Goal: Task Accomplishment & Management: Use online tool/utility

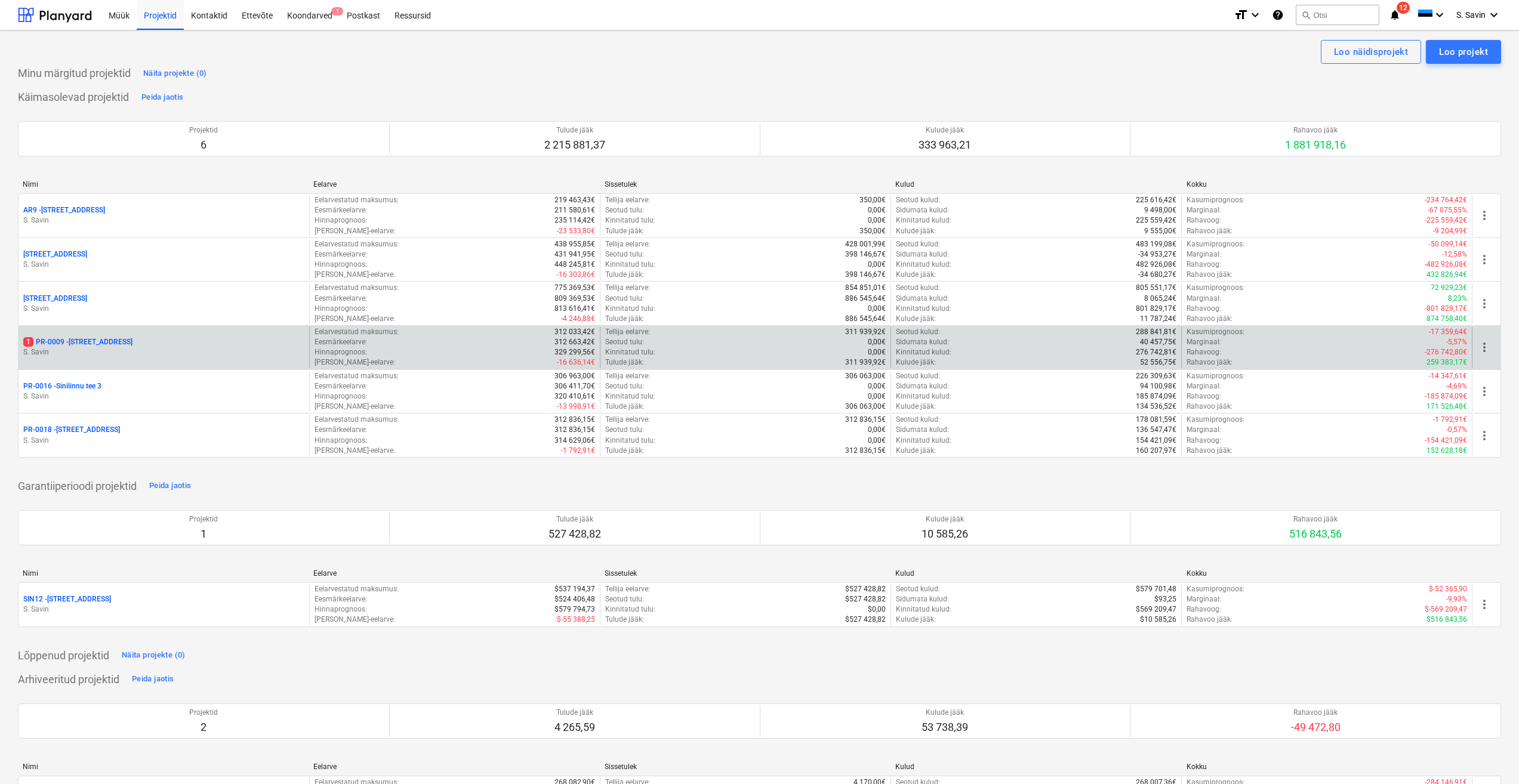
click at [135, 335] on div "1 PR-0009 - Pohla tee 4 [PERSON_NAME]" at bounding box center [164, 348] width 290 height 41
click at [104, 347] on p "1 PR-0009 - Pohla tee 4" at bounding box center [77, 342] width 109 height 10
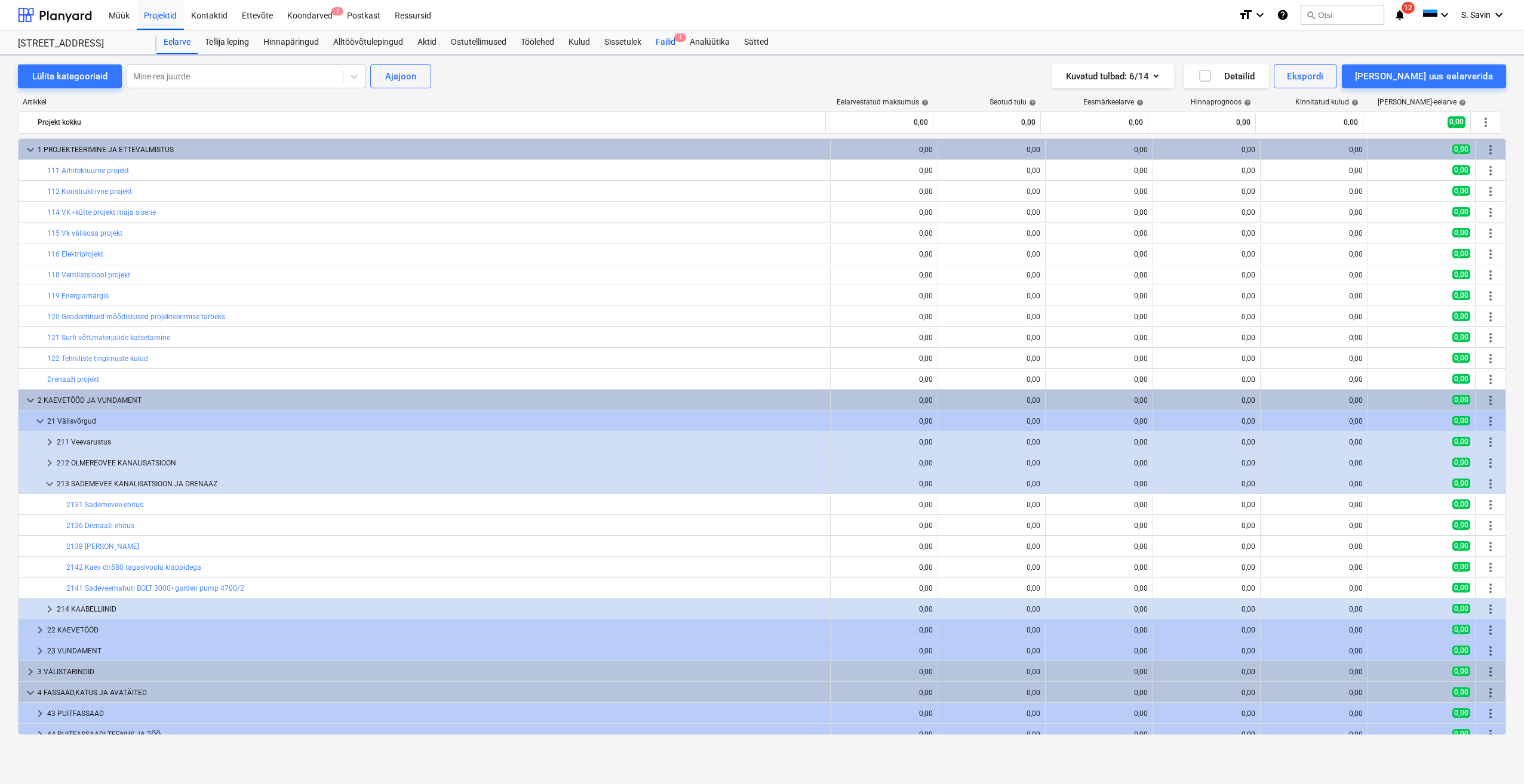
click at [668, 49] on div "Failid 1" at bounding box center [665, 42] width 34 height 24
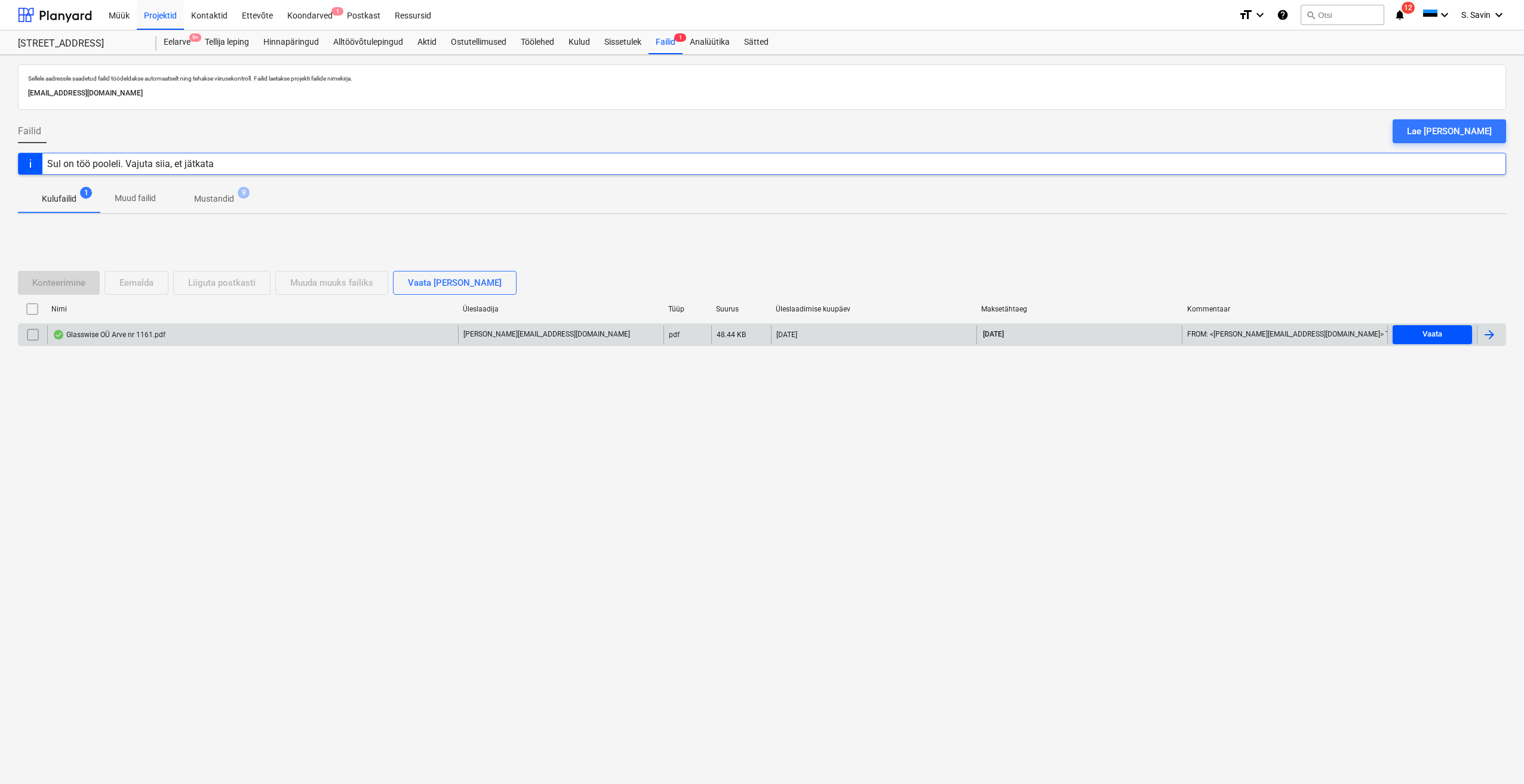
click at [1442, 343] on button "Vaata" at bounding box center [1432, 335] width 79 height 19
click at [1489, 339] on div at bounding box center [1489, 335] width 14 height 14
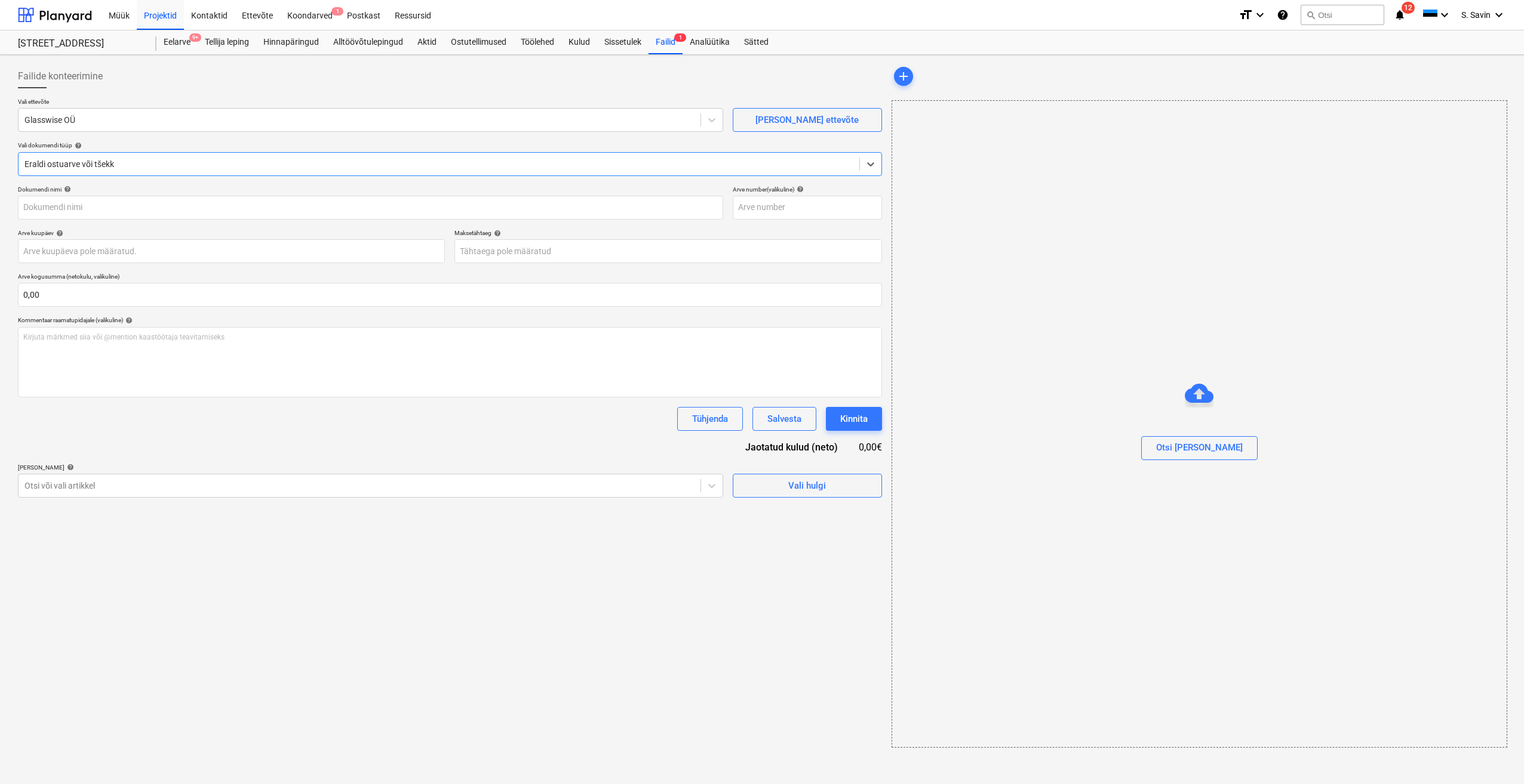
type input "1161"
type input "[DATE]"
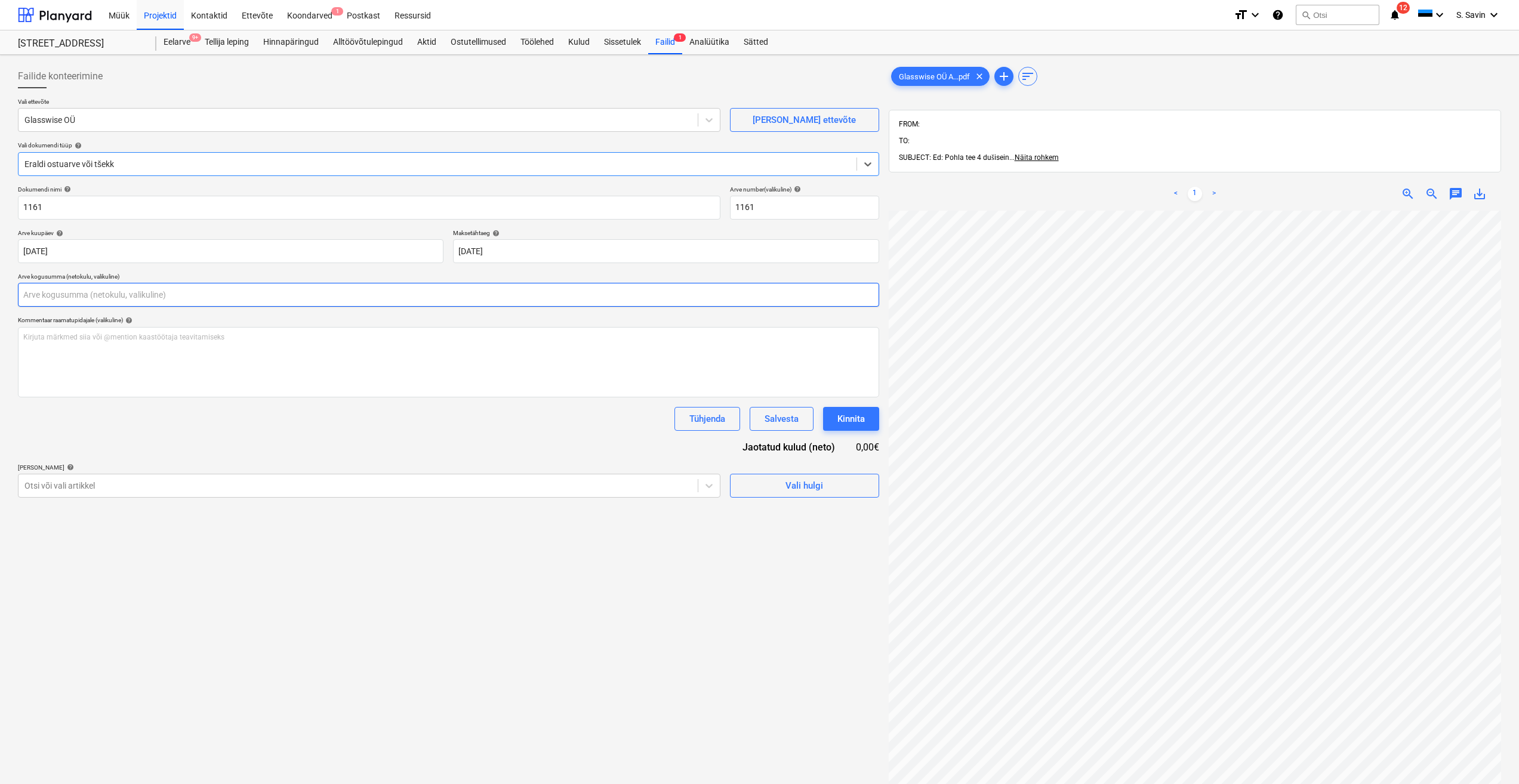
click at [200, 302] on input "text" at bounding box center [449, 295] width 861 height 24
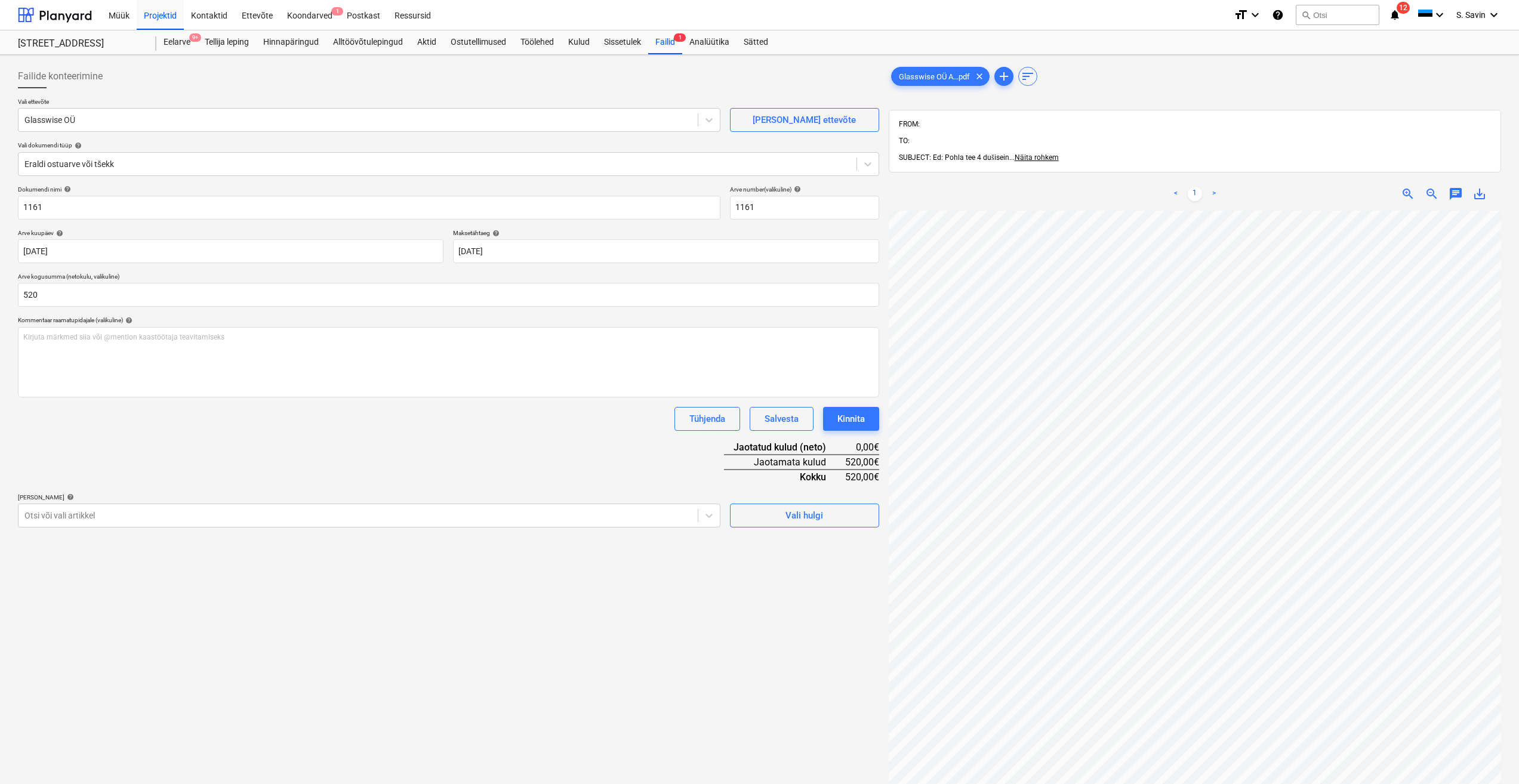
type input "520,00"
click at [795, 528] on div "Failide konteerimine Vali ettevõte Glasswise OÜ [PERSON_NAME] uus ettevõte Vali…" at bounding box center [448, 513] width 871 height 906
click at [787, 520] on div "Vali hulgi" at bounding box center [804, 515] width 37 height 16
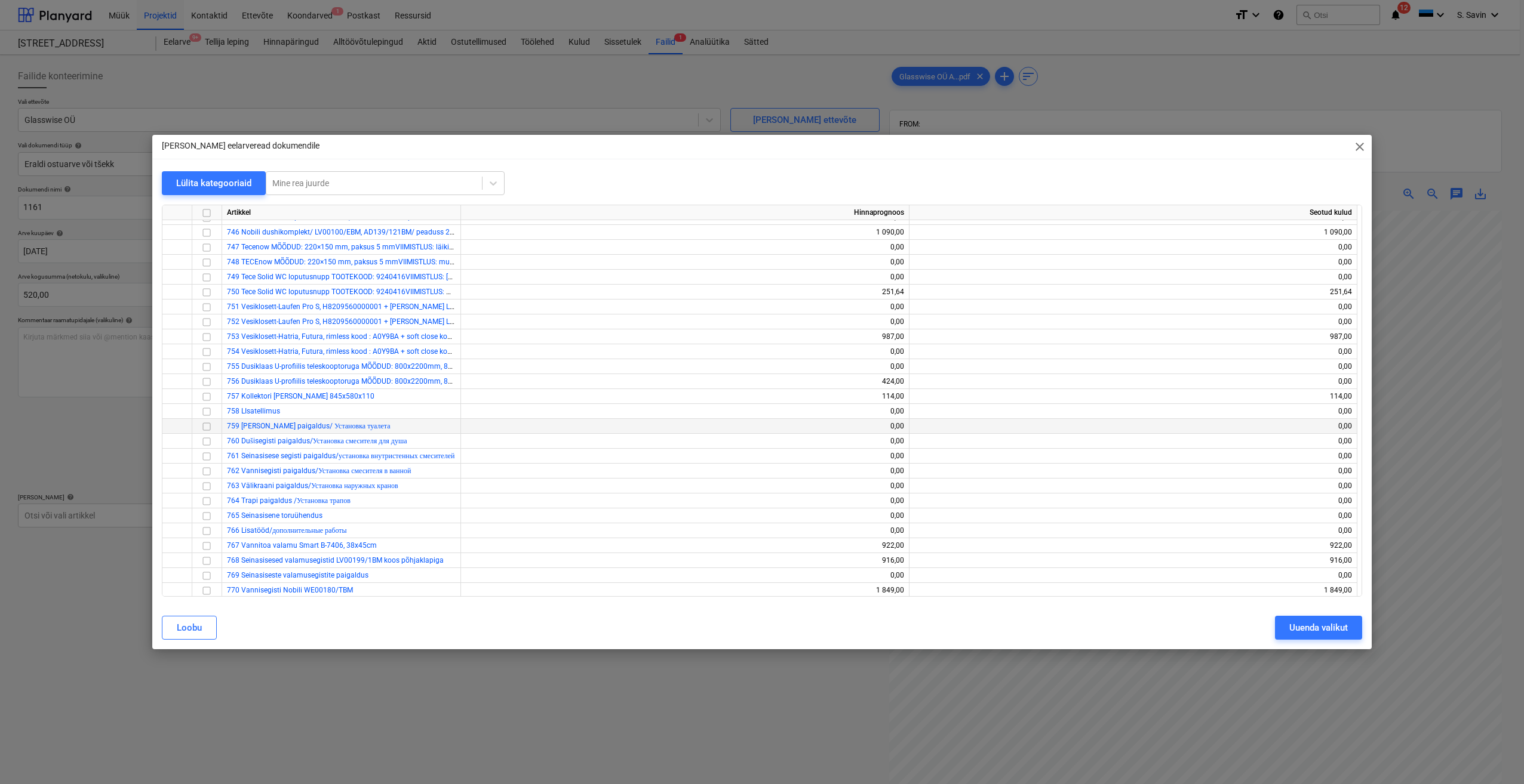
scroll to position [6027, 0]
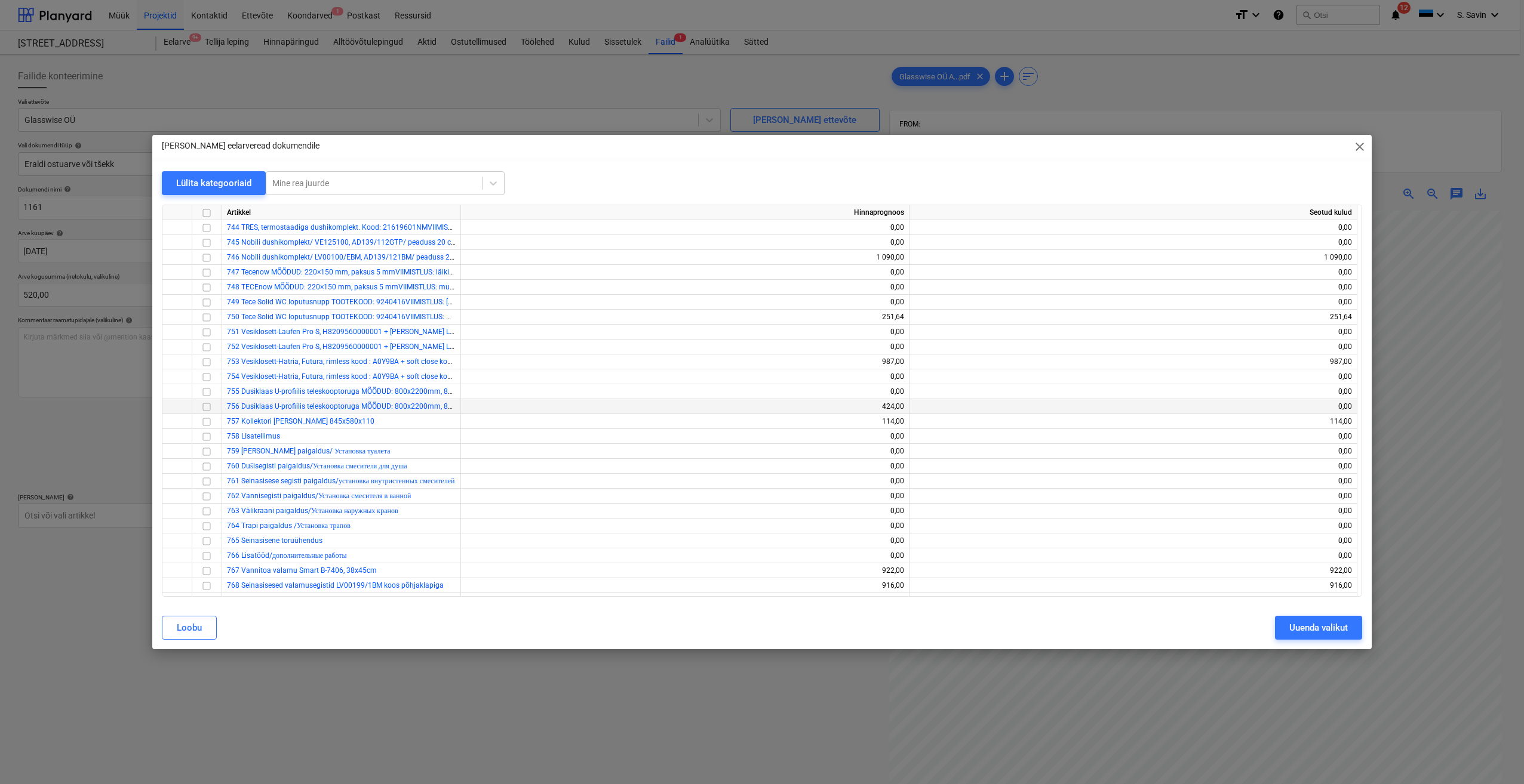
click at [208, 406] on input "checkbox" at bounding box center [206, 407] width 14 height 14
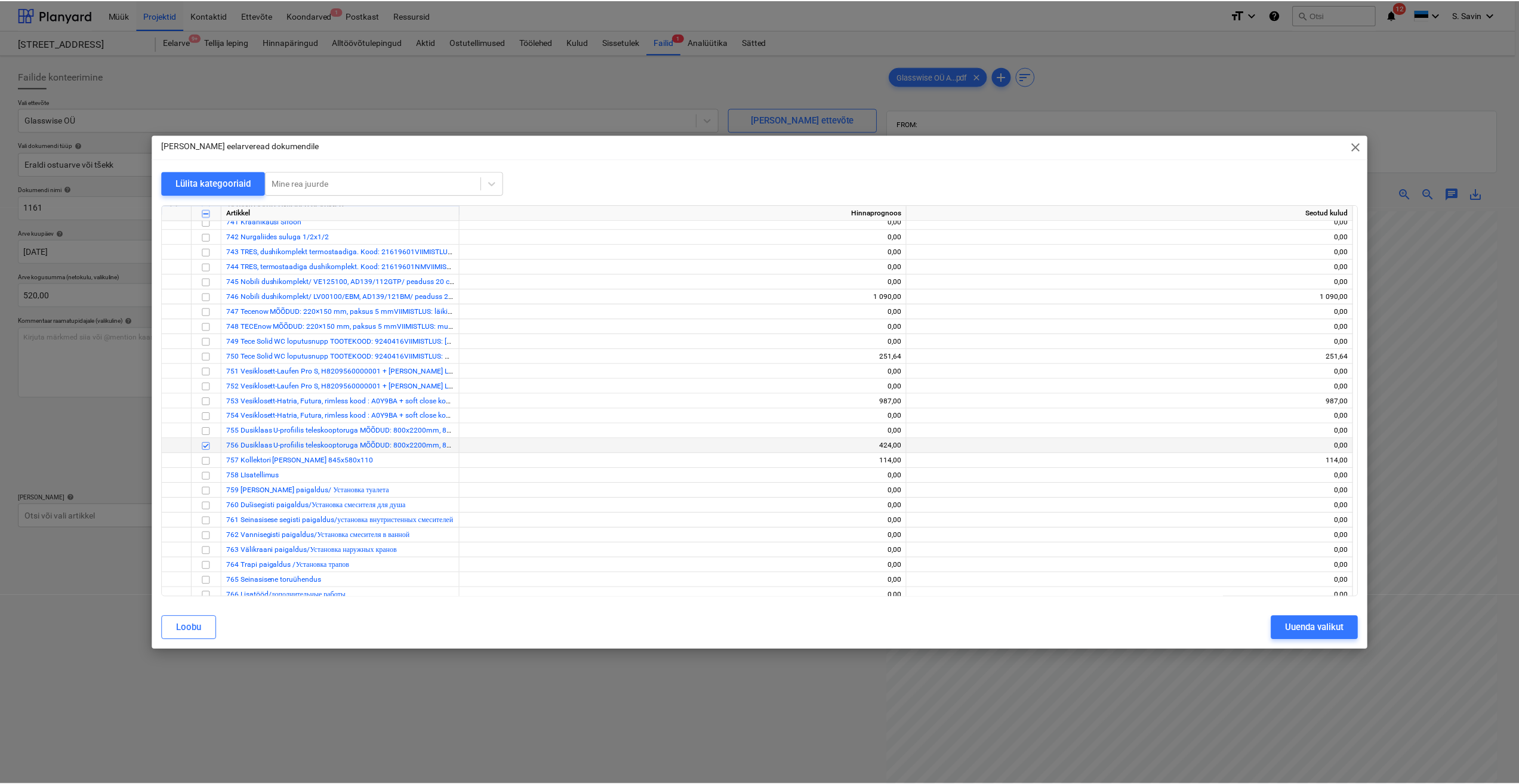
scroll to position [5967, 0]
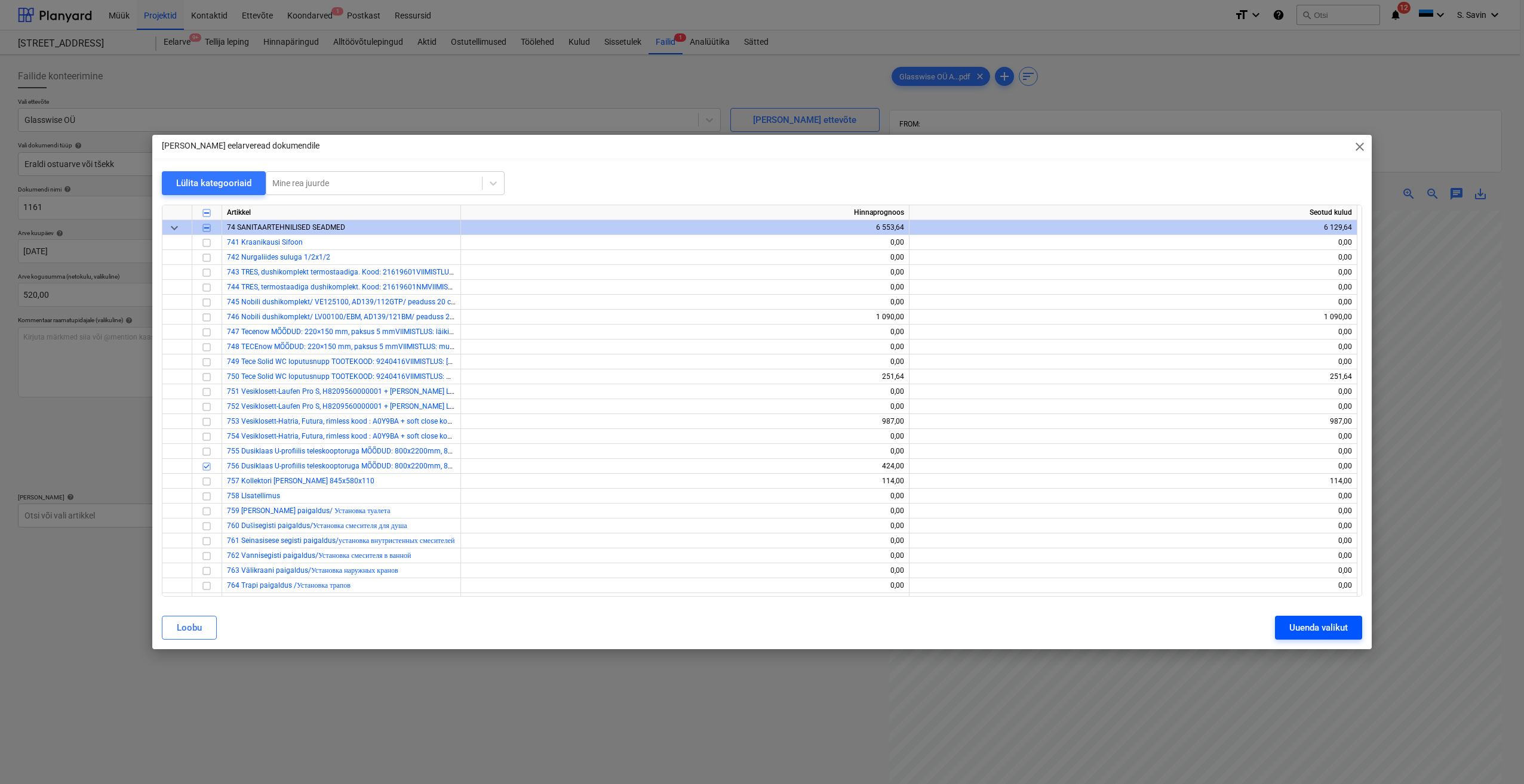
click at [1320, 626] on div "Uuenda valikut" at bounding box center [1318, 628] width 59 height 16
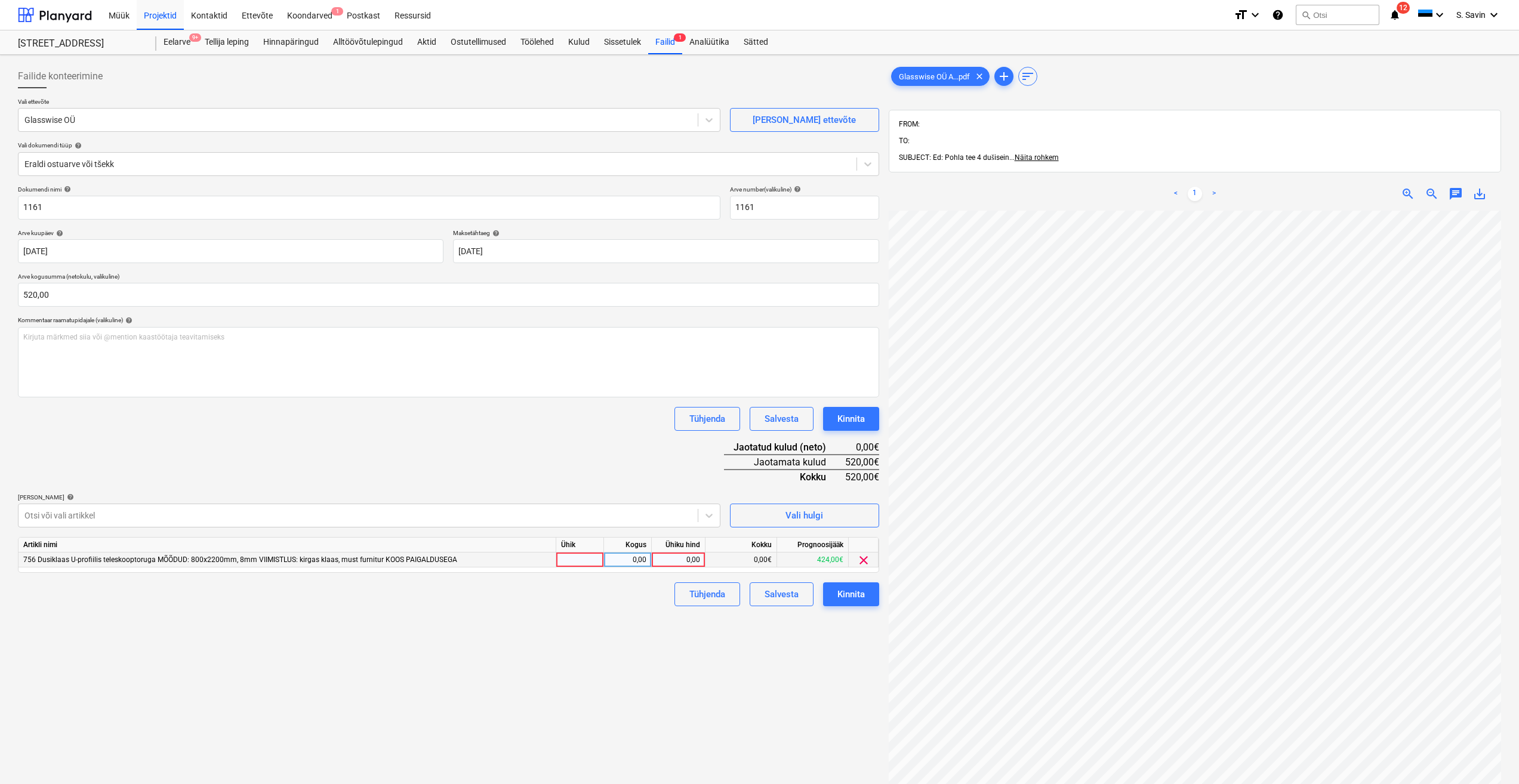
click at [583, 566] on div at bounding box center [580, 560] width 48 height 15
type input "kmpl."
click at [640, 566] on div "0,00" at bounding box center [628, 560] width 37 height 15
click at [663, 562] on div "0,00" at bounding box center [678, 560] width 44 height 15
type input "520"
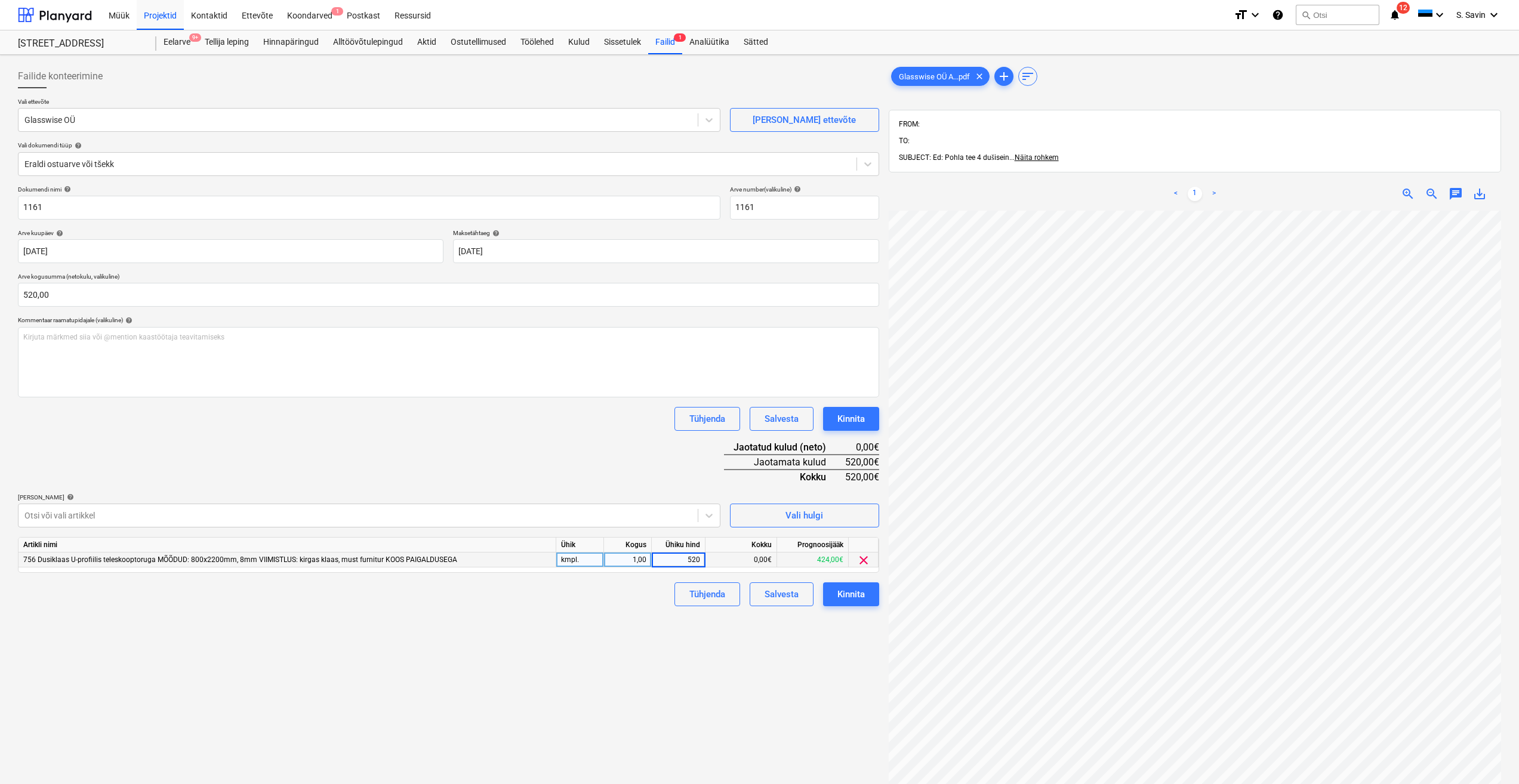
click at [655, 608] on div "Failide konteerimine Vali ettevõte Glasswise OÜ [PERSON_NAME] uus ettevõte Vali…" at bounding box center [448, 513] width 871 height 906
click at [858, 593] on div "Kinnita" at bounding box center [851, 594] width 27 height 16
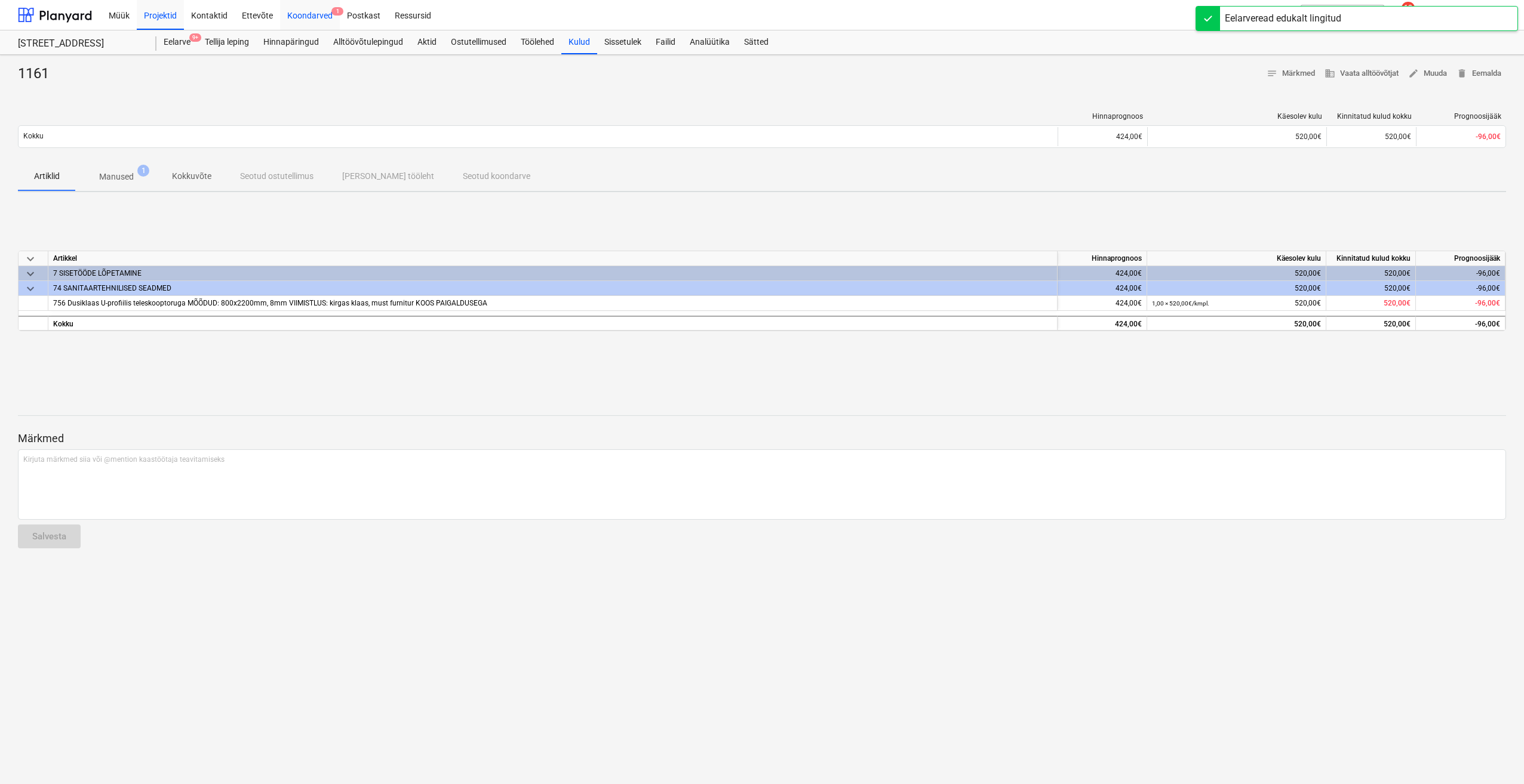
click at [324, 16] on div "Koondarved 1" at bounding box center [310, 14] width 60 height 31
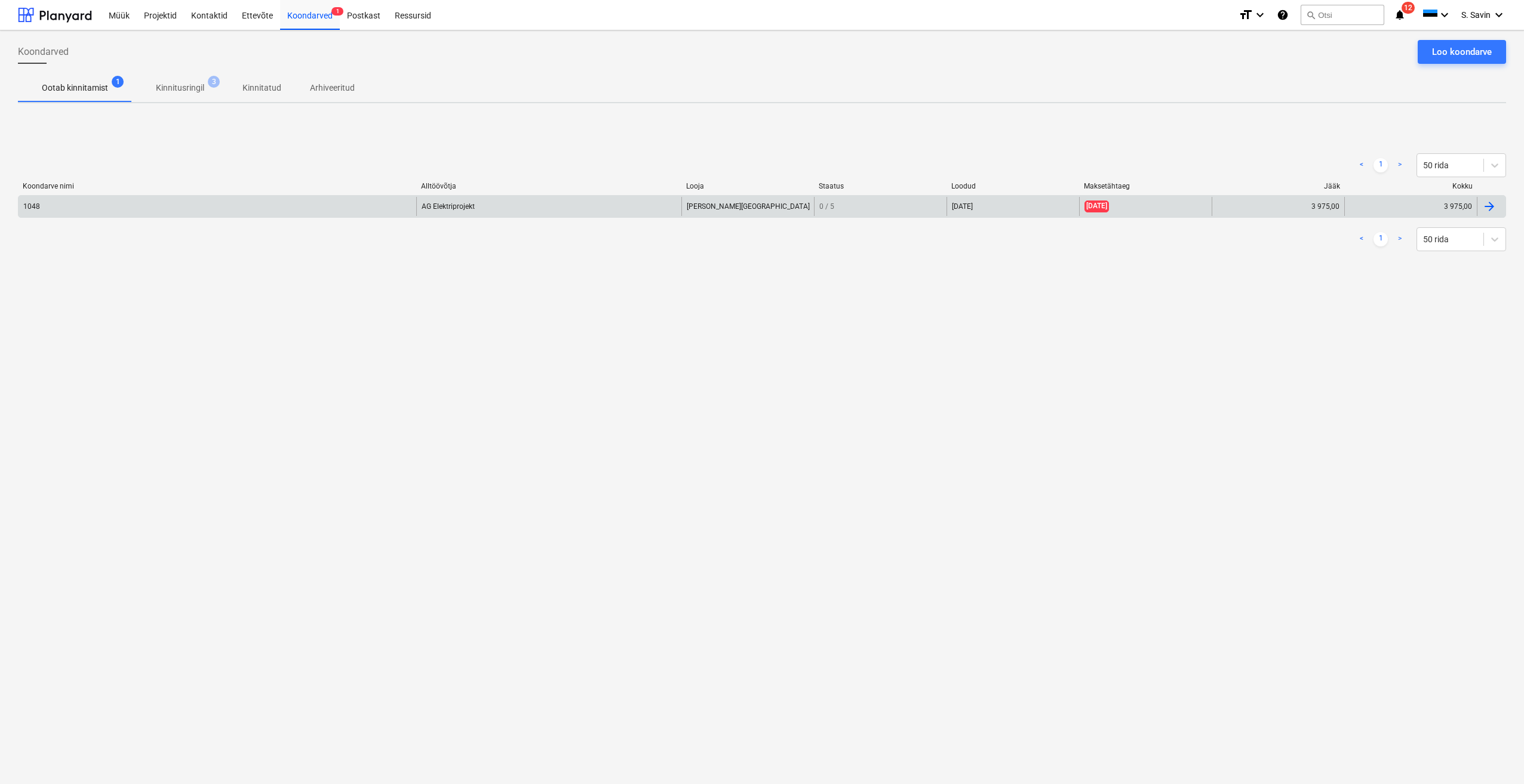
click at [388, 204] on div "1048" at bounding box center [218, 206] width 398 height 19
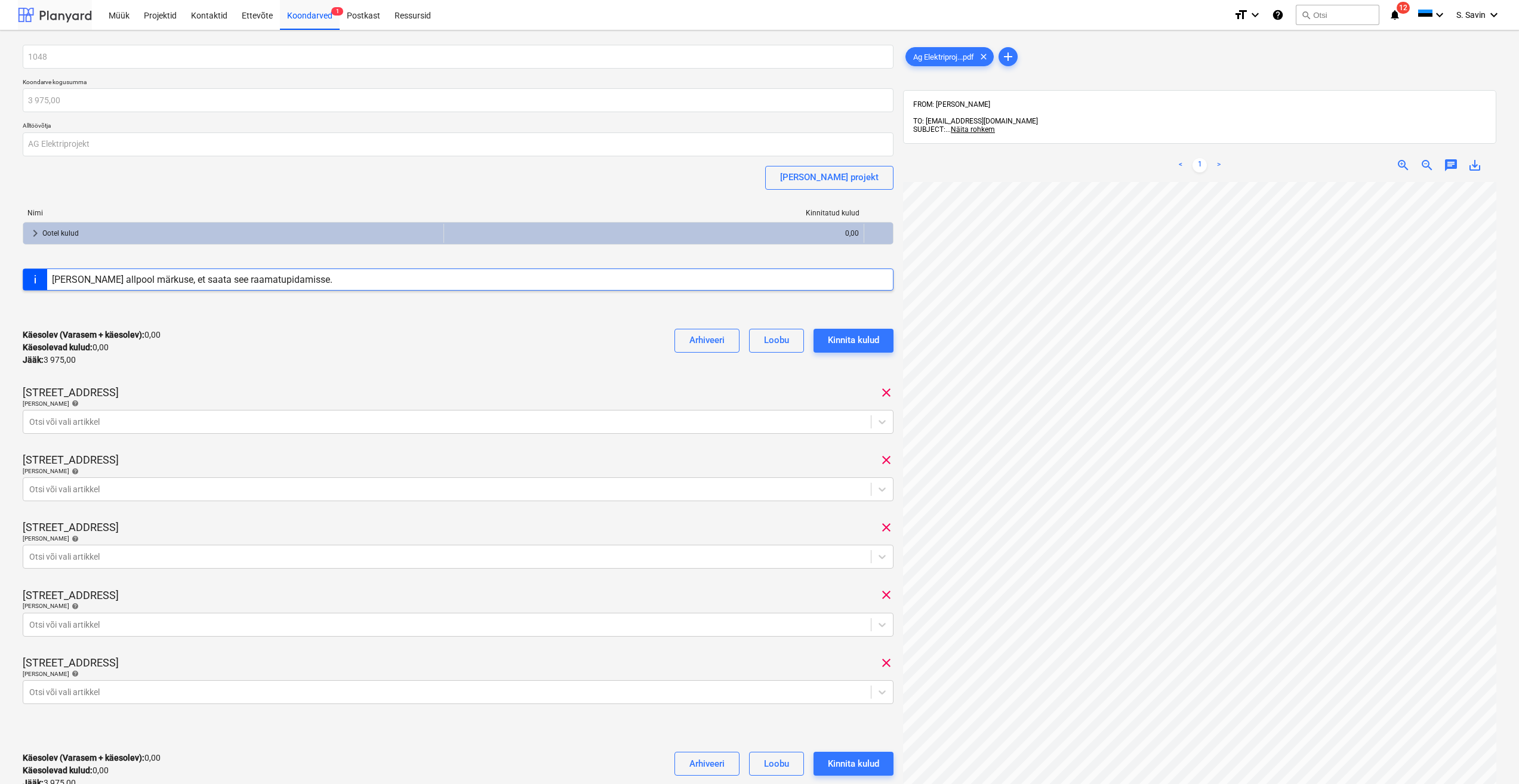
click at [48, 15] on div at bounding box center [55, 15] width 74 height 30
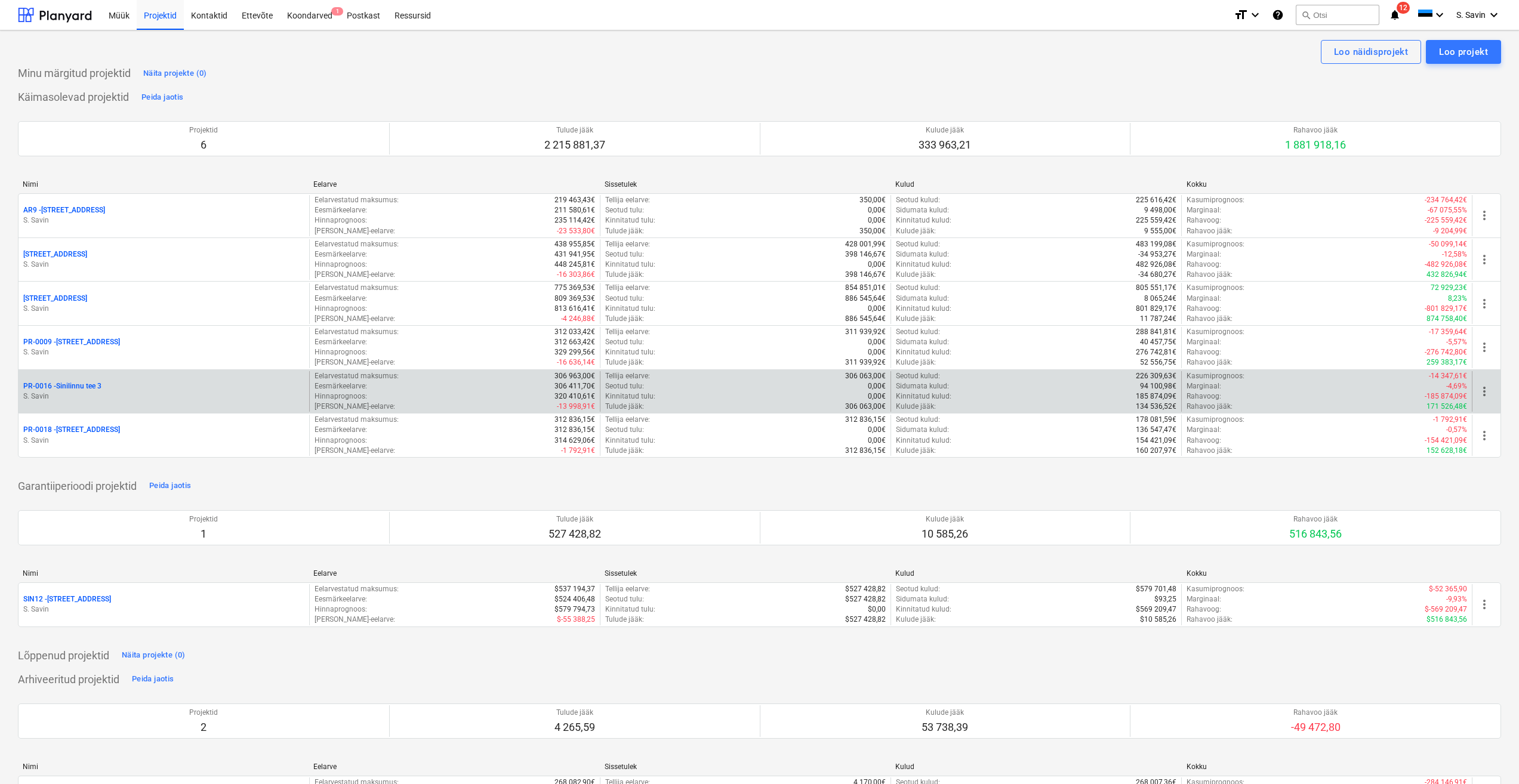
click at [105, 390] on div "PR-0016 - Sinilinnu tee 3" at bounding box center [163, 386] width 281 height 10
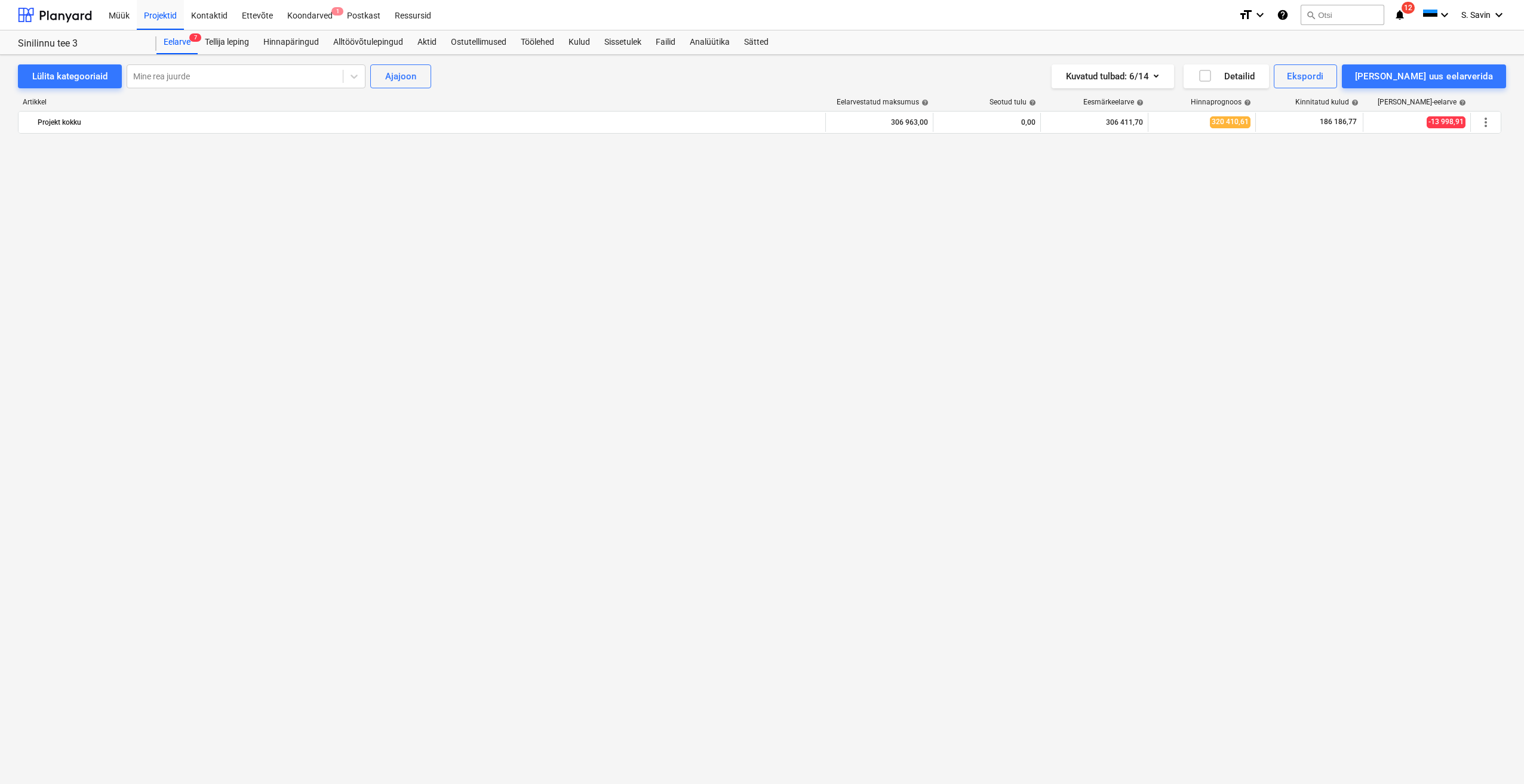
scroll to position [4771, 0]
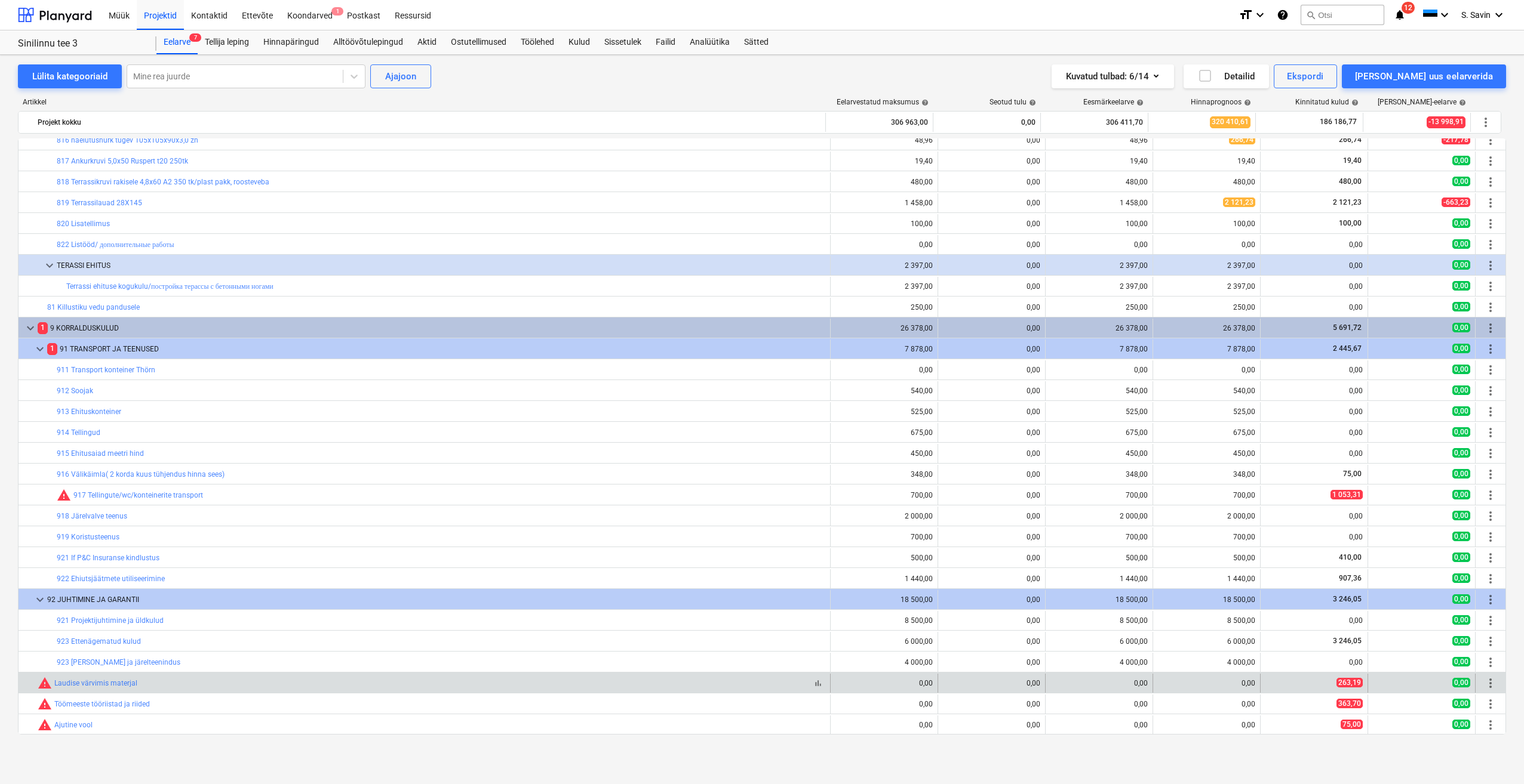
click at [132, 688] on div "warning Laudise värvimis materjal" at bounding box center [87, 683] width 100 height 14
click at [125, 686] on link "Laudise värvimis materjal" at bounding box center [95, 683] width 83 height 8
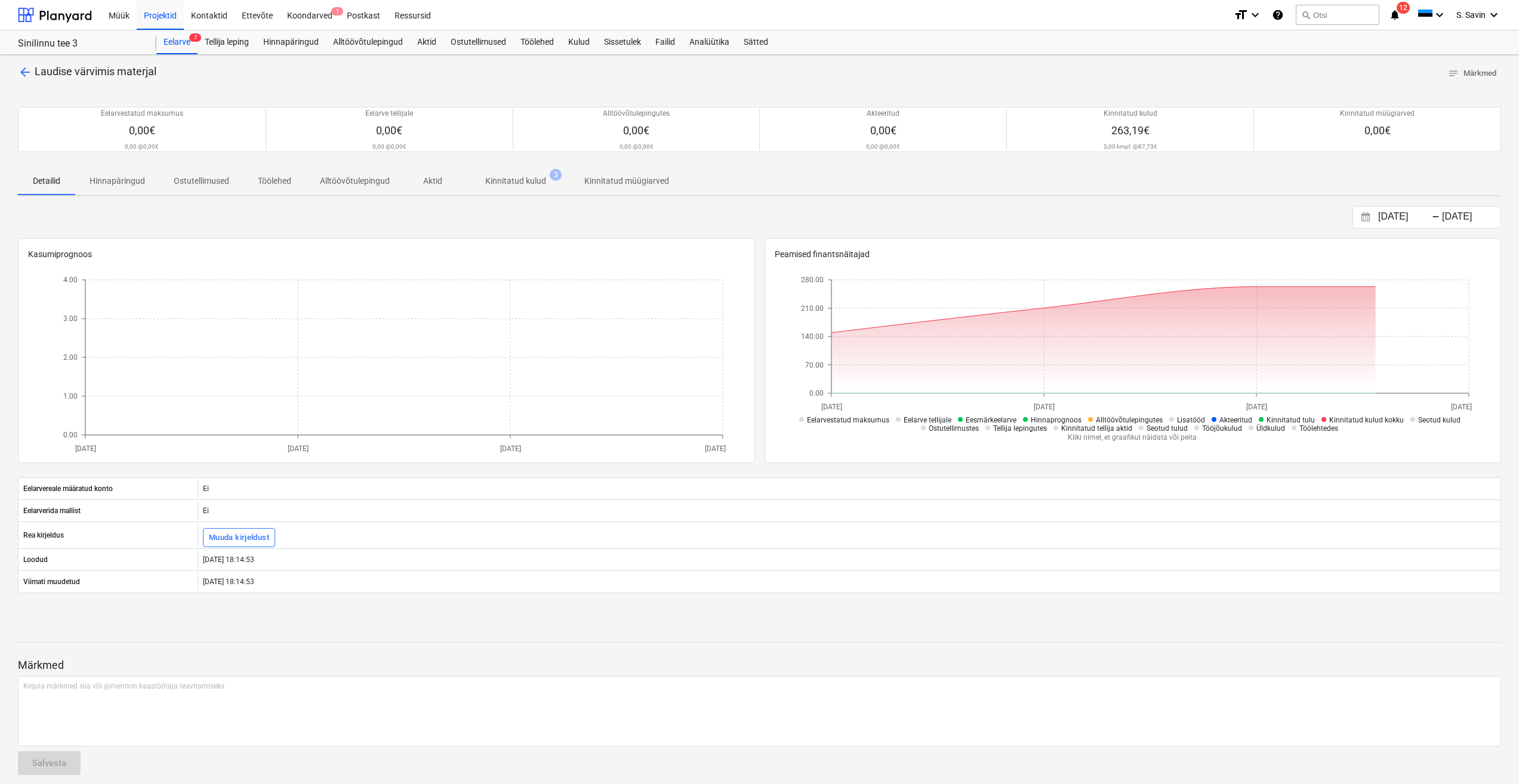
click at [510, 185] on p "Kinnitatud kulud" at bounding box center [515, 181] width 61 height 12
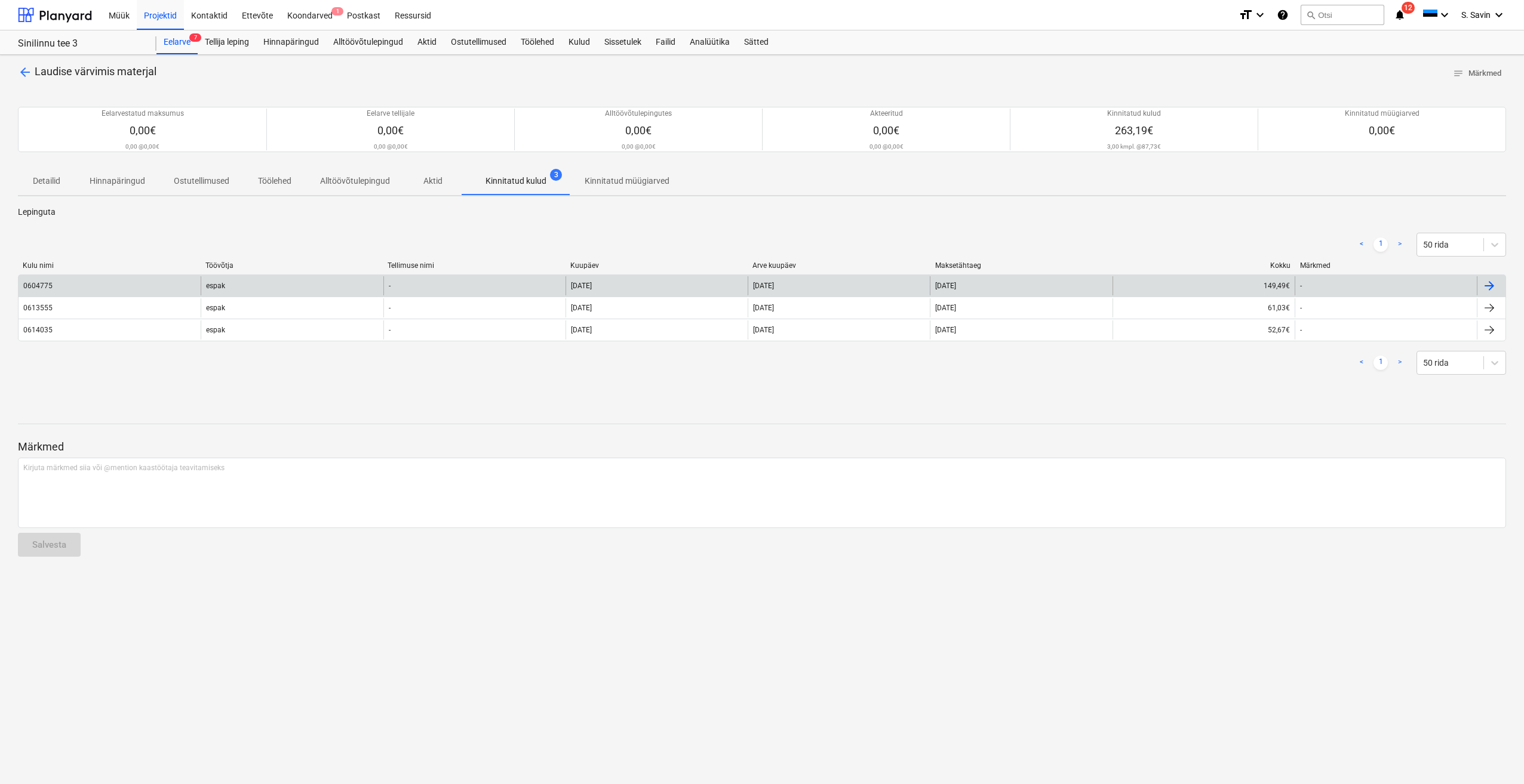
click at [235, 288] on div "espak" at bounding box center [292, 285] width 182 height 19
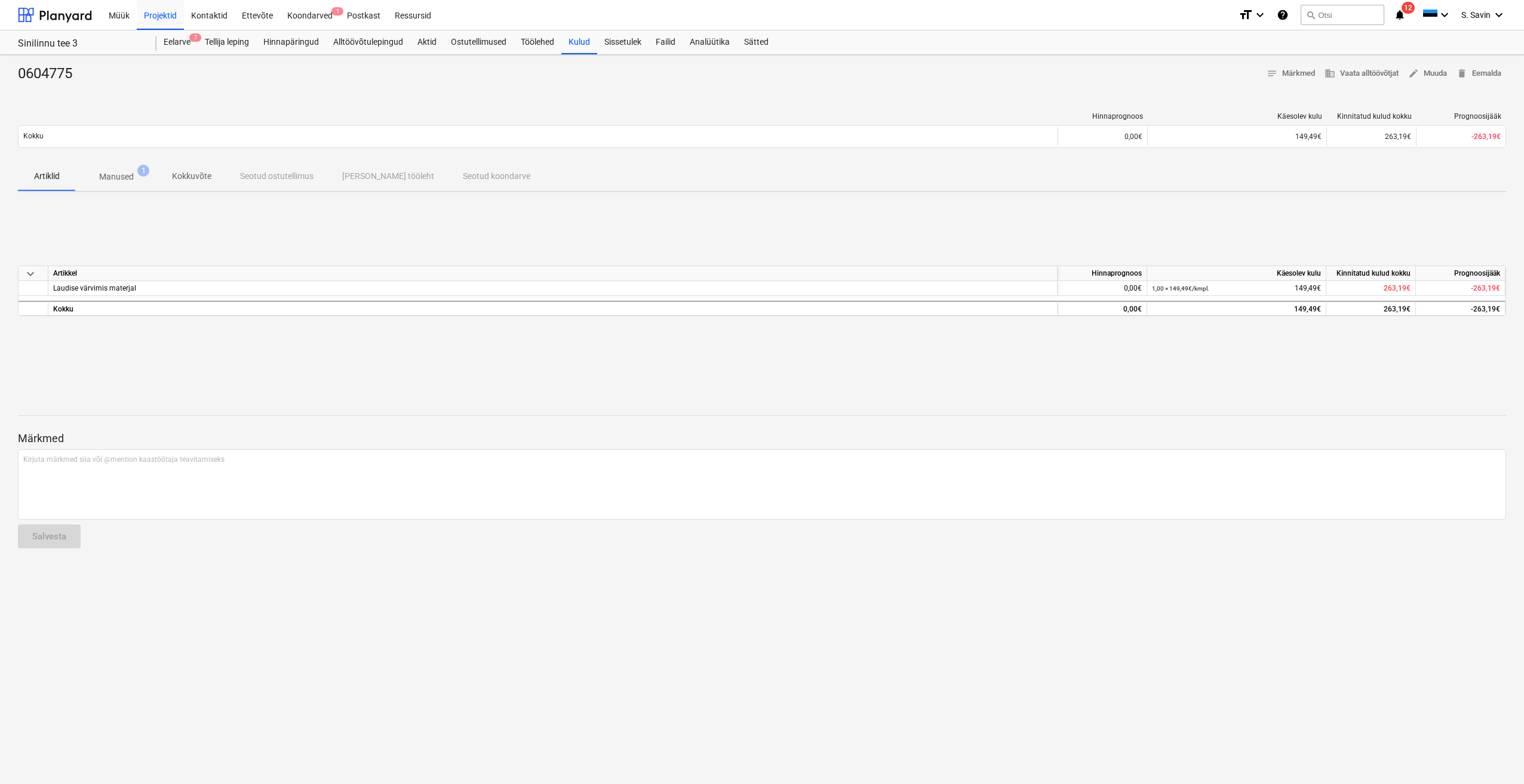
click at [127, 177] on p "Manused" at bounding box center [117, 177] width 35 height 12
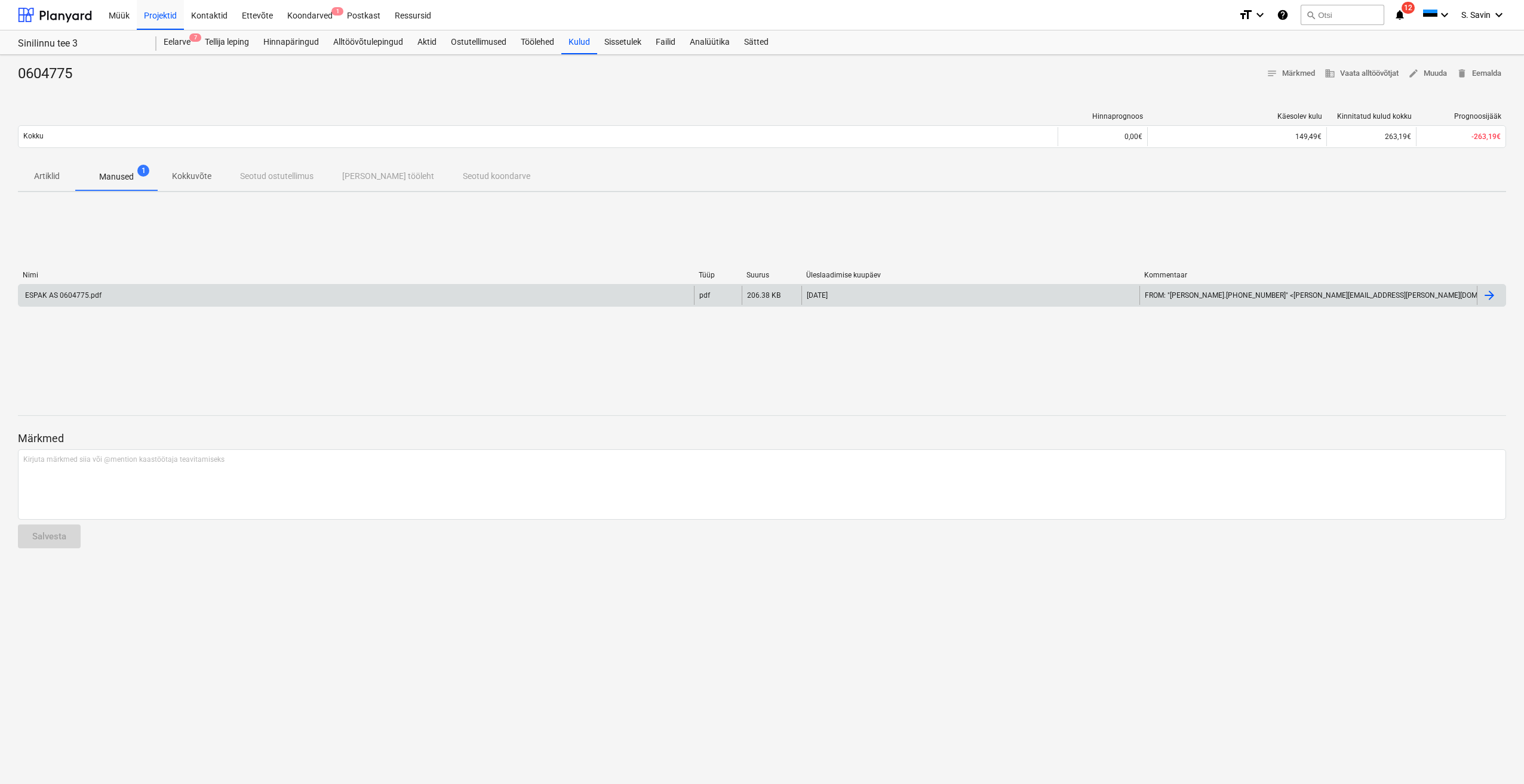
click at [113, 300] on div "ESPAK AS 0604775.pdf" at bounding box center [356, 295] width 675 height 19
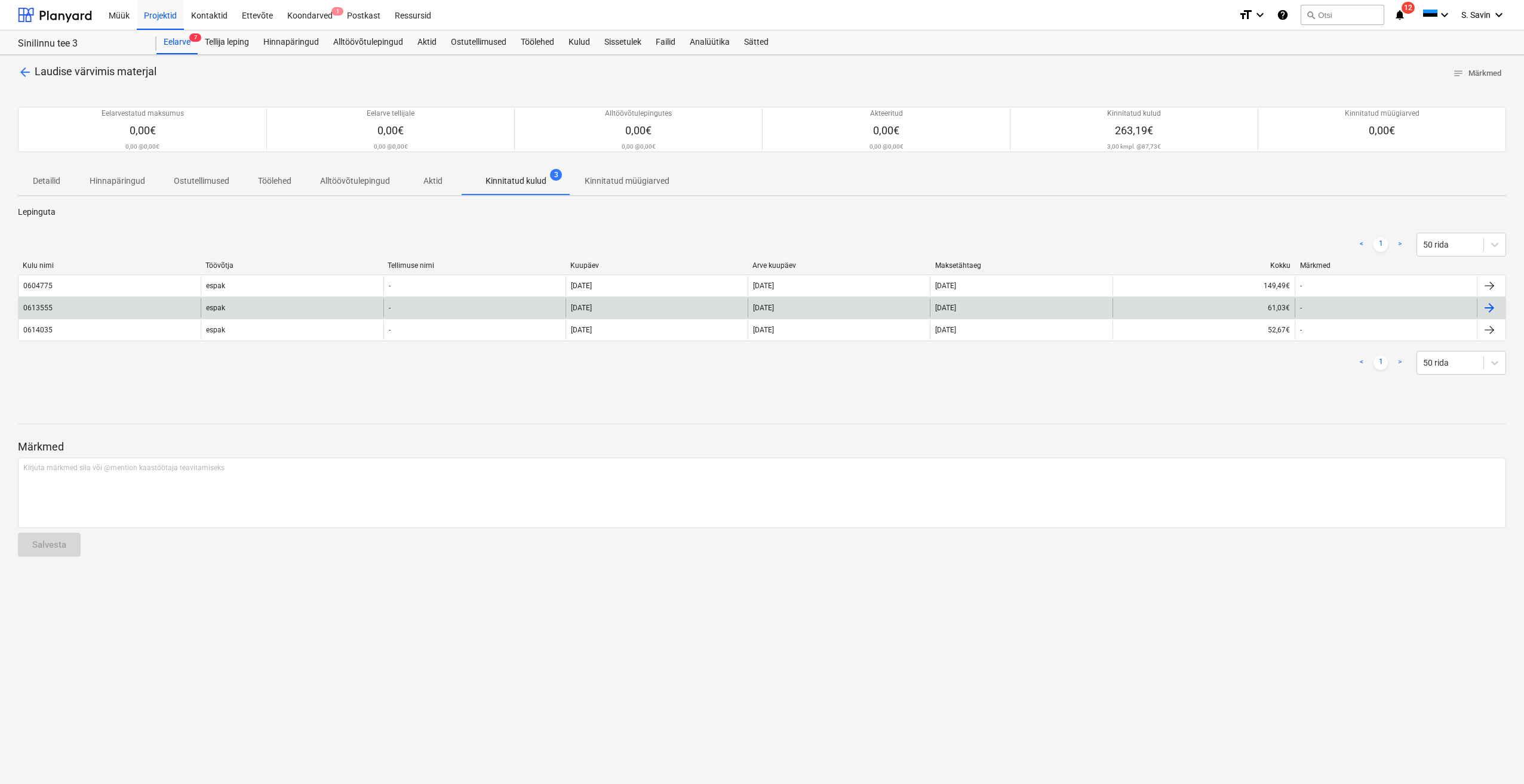
click at [91, 315] on div "0613555" at bounding box center [110, 308] width 182 height 19
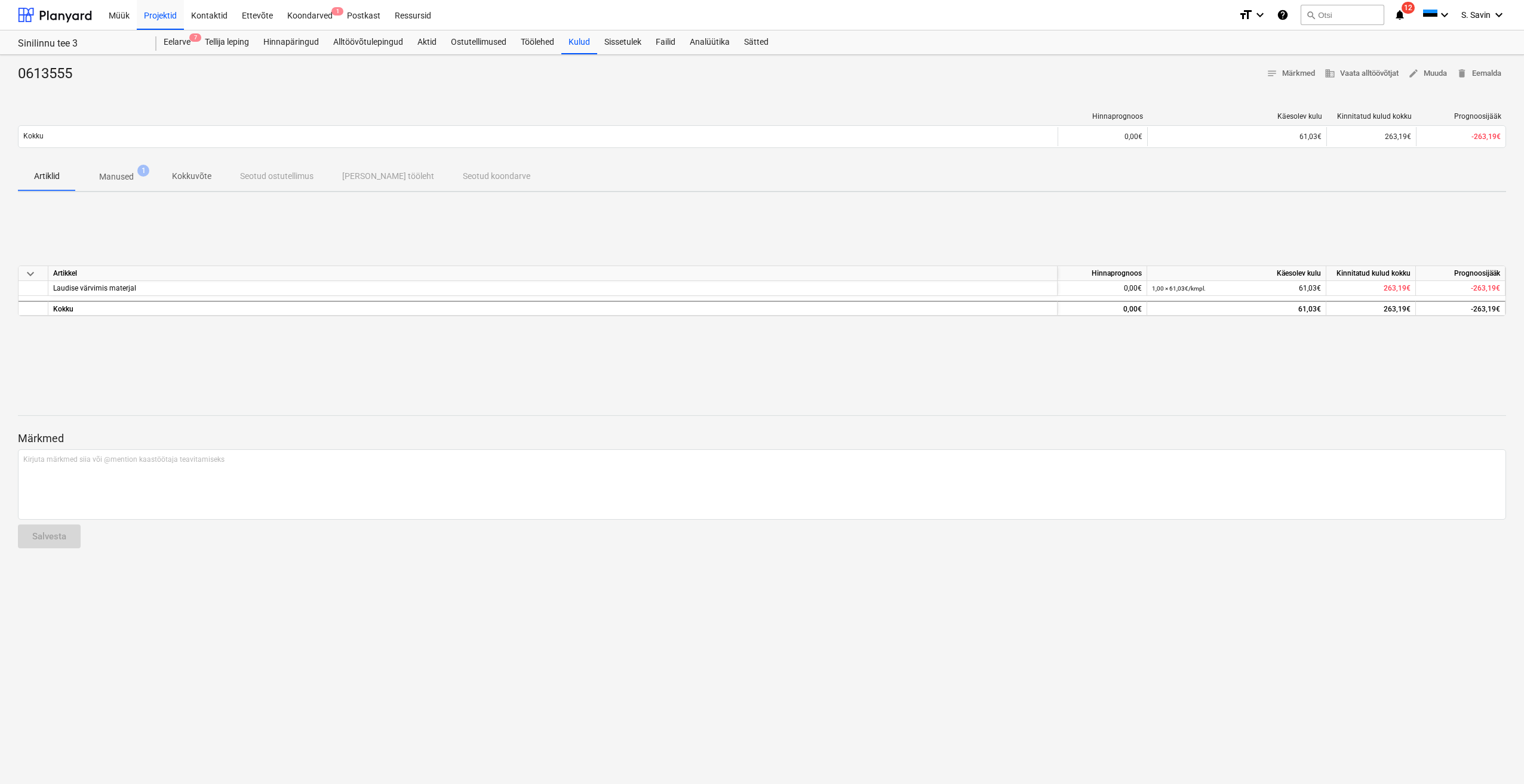
click at [132, 170] on span "Manused 1" at bounding box center [117, 176] width 82 height 21
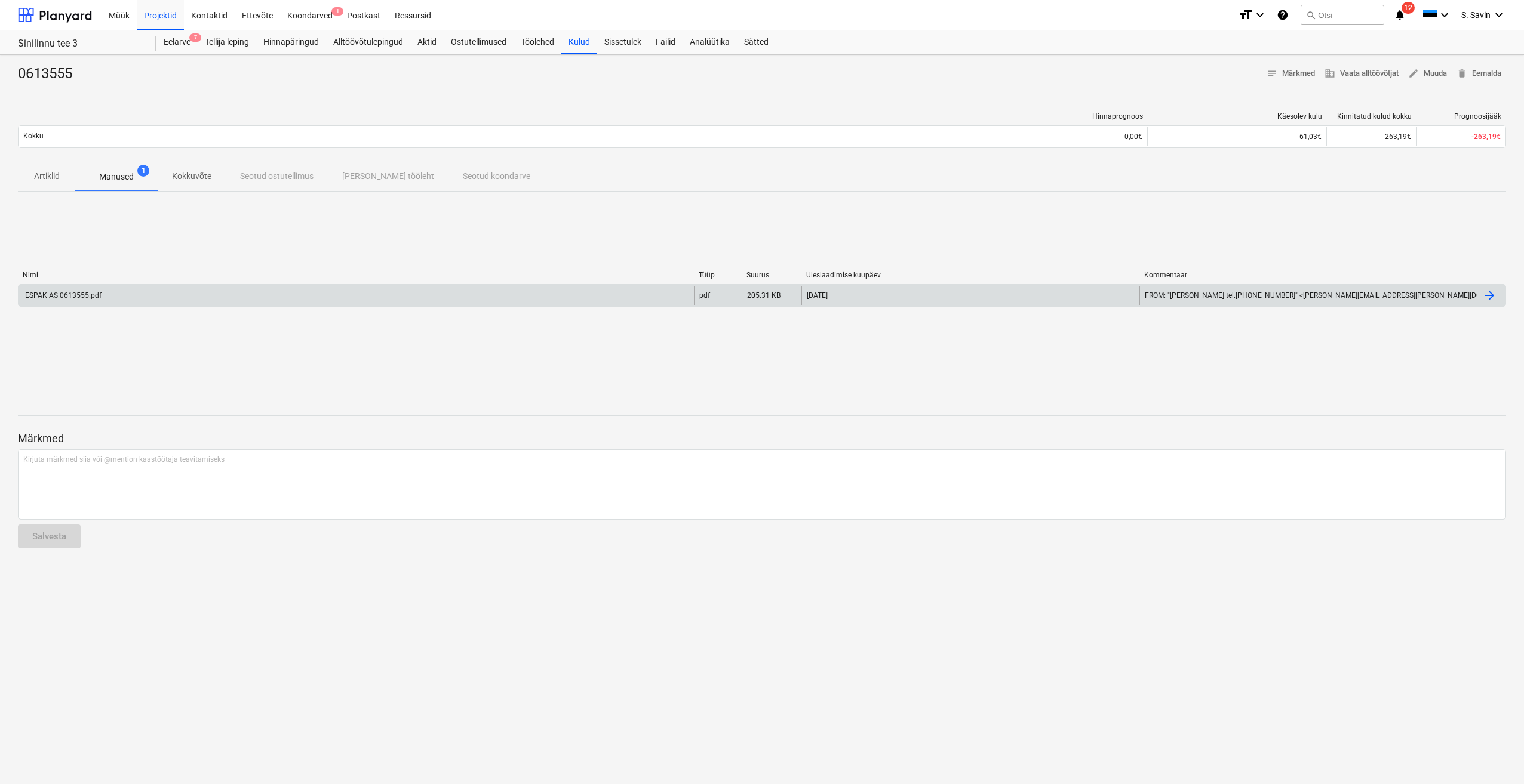
click at [130, 292] on div "ESPAK AS 0613555.pdf" at bounding box center [356, 295] width 675 height 19
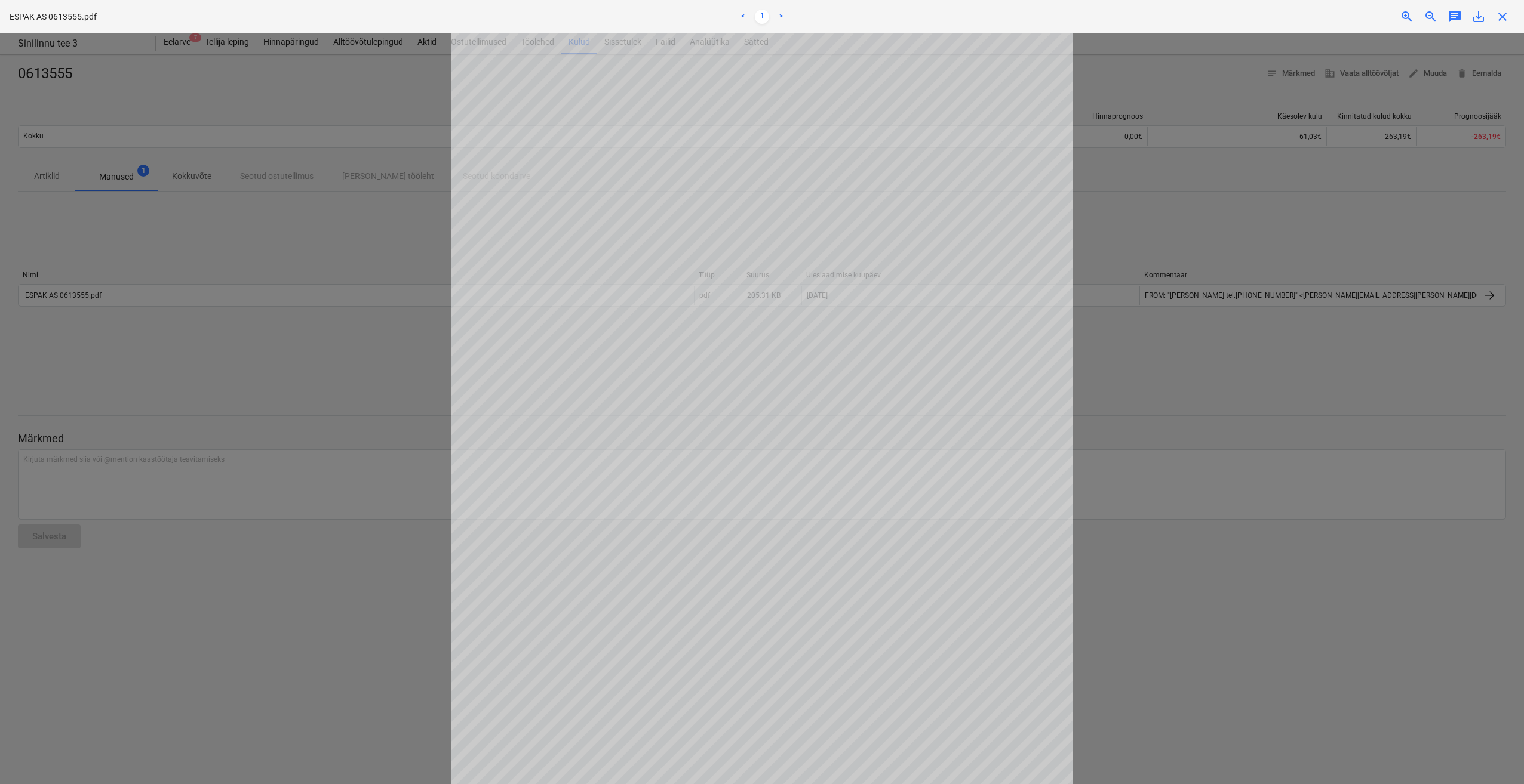
scroll to position [12, 0]
click at [364, 354] on div at bounding box center [762, 409] width 1524 height 751
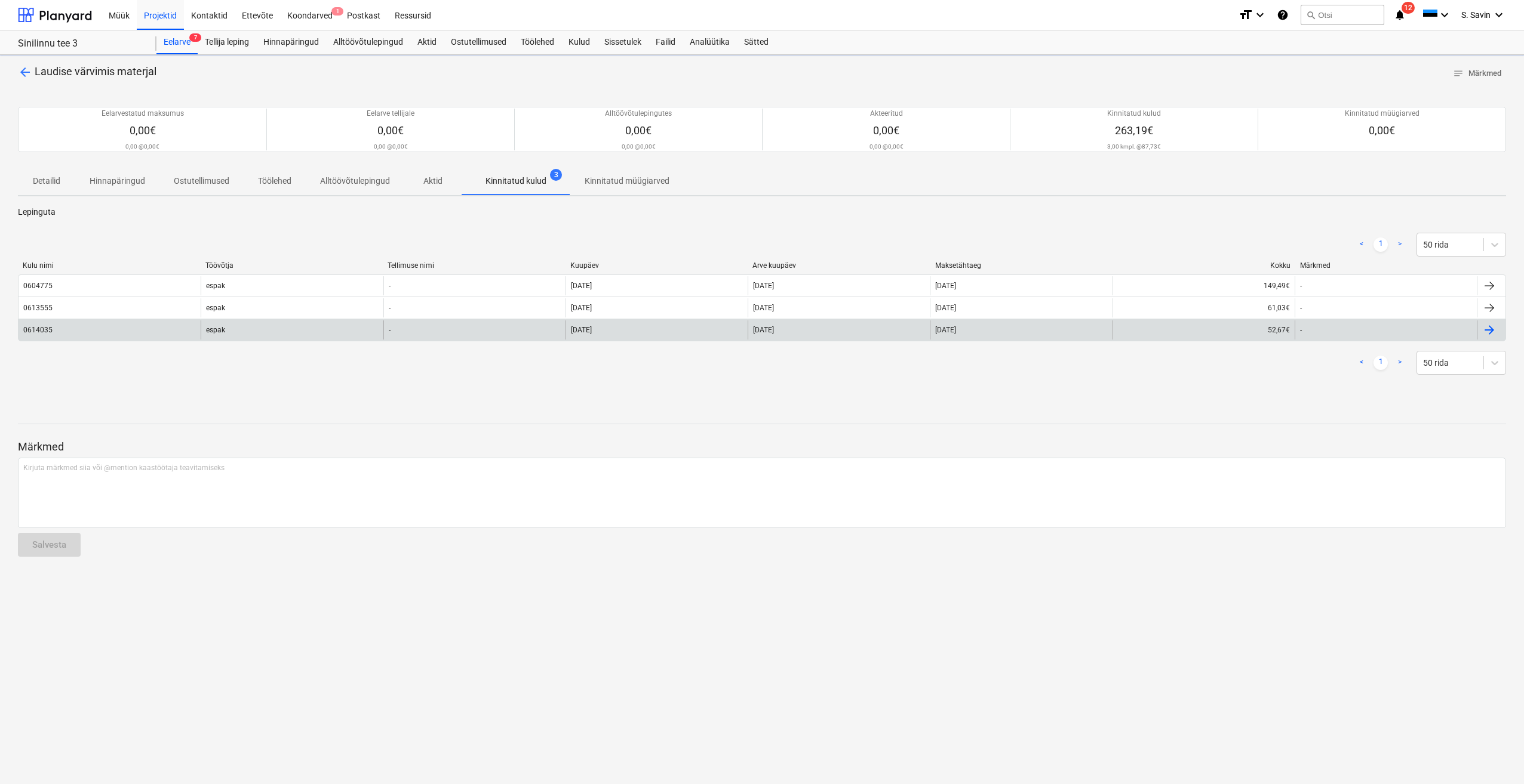
click at [106, 339] on div "0614035" at bounding box center [110, 330] width 182 height 19
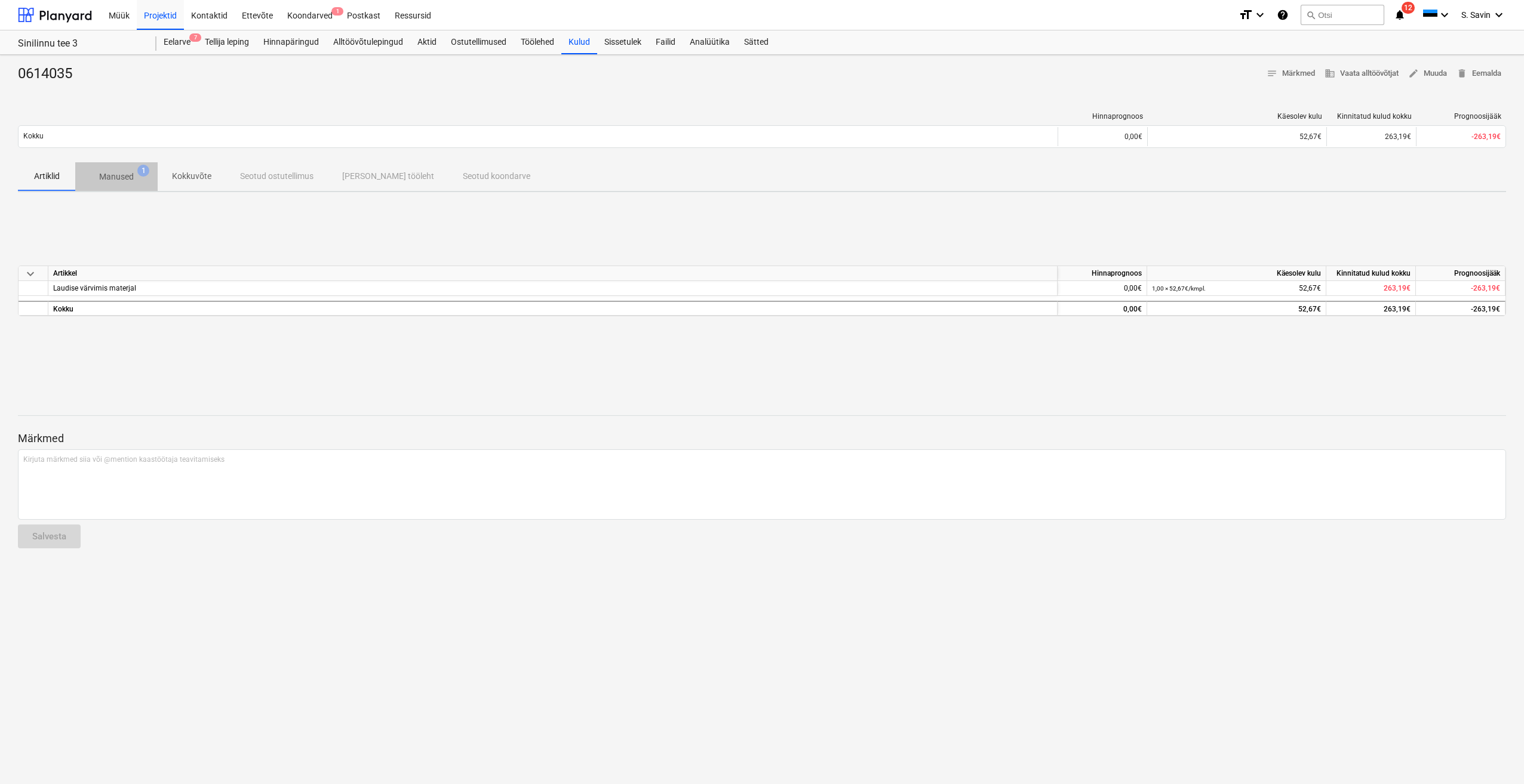
click at [122, 171] on p "Manused" at bounding box center [117, 177] width 35 height 12
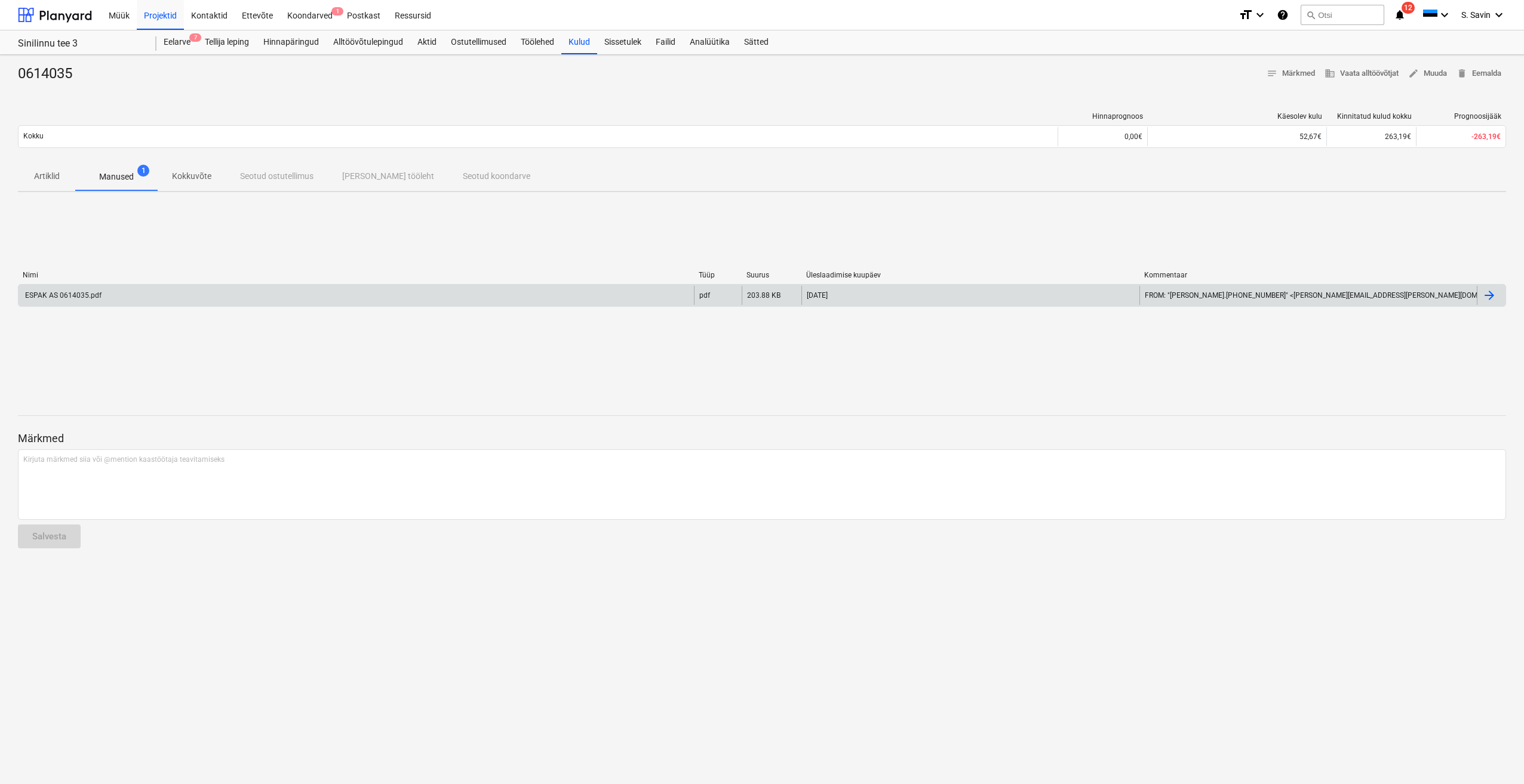
click at [113, 297] on div "ESPAK AS 0614035.pdf" at bounding box center [356, 295] width 675 height 19
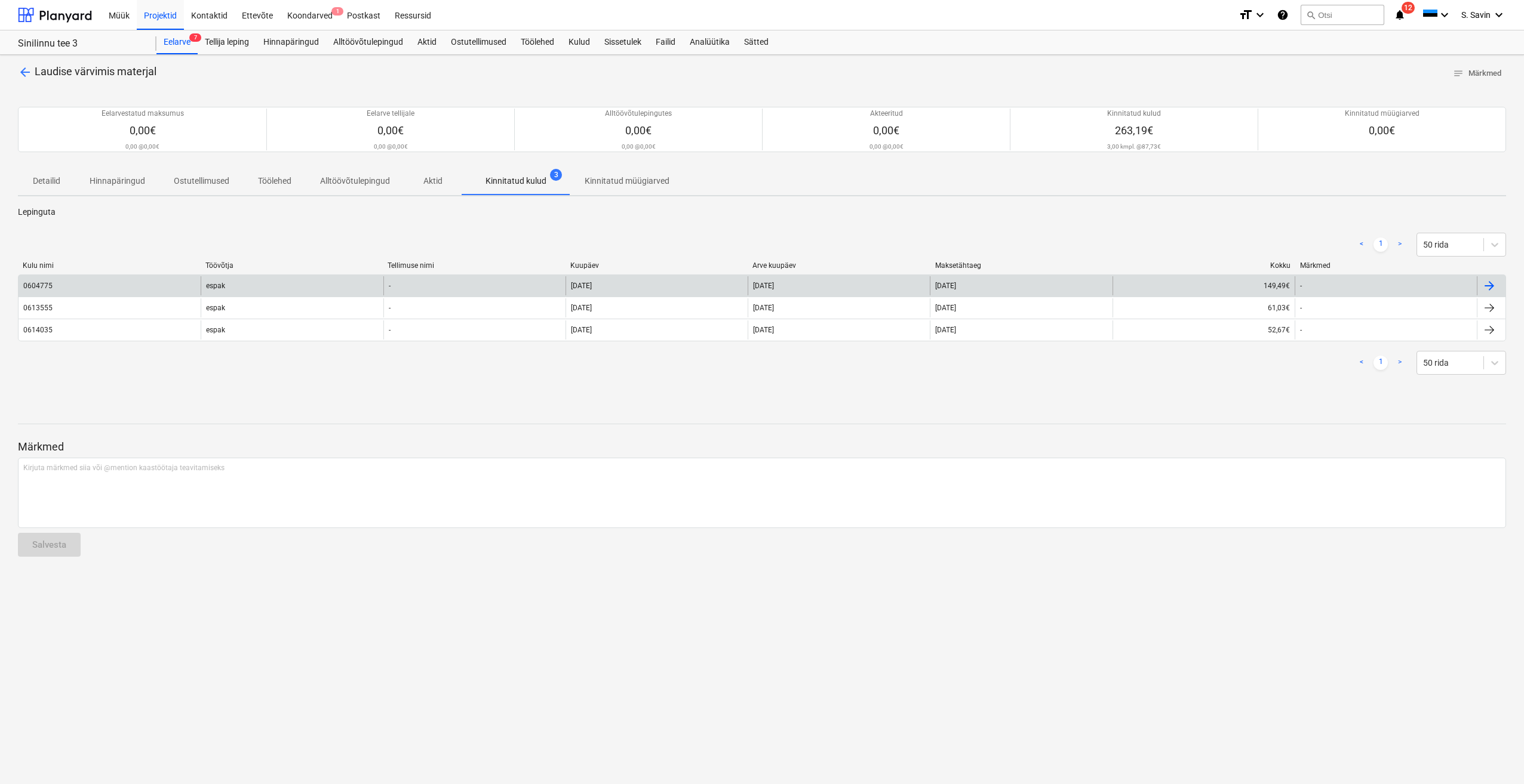
click at [127, 289] on div "0604775" at bounding box center [110, 285] width 182 height 19
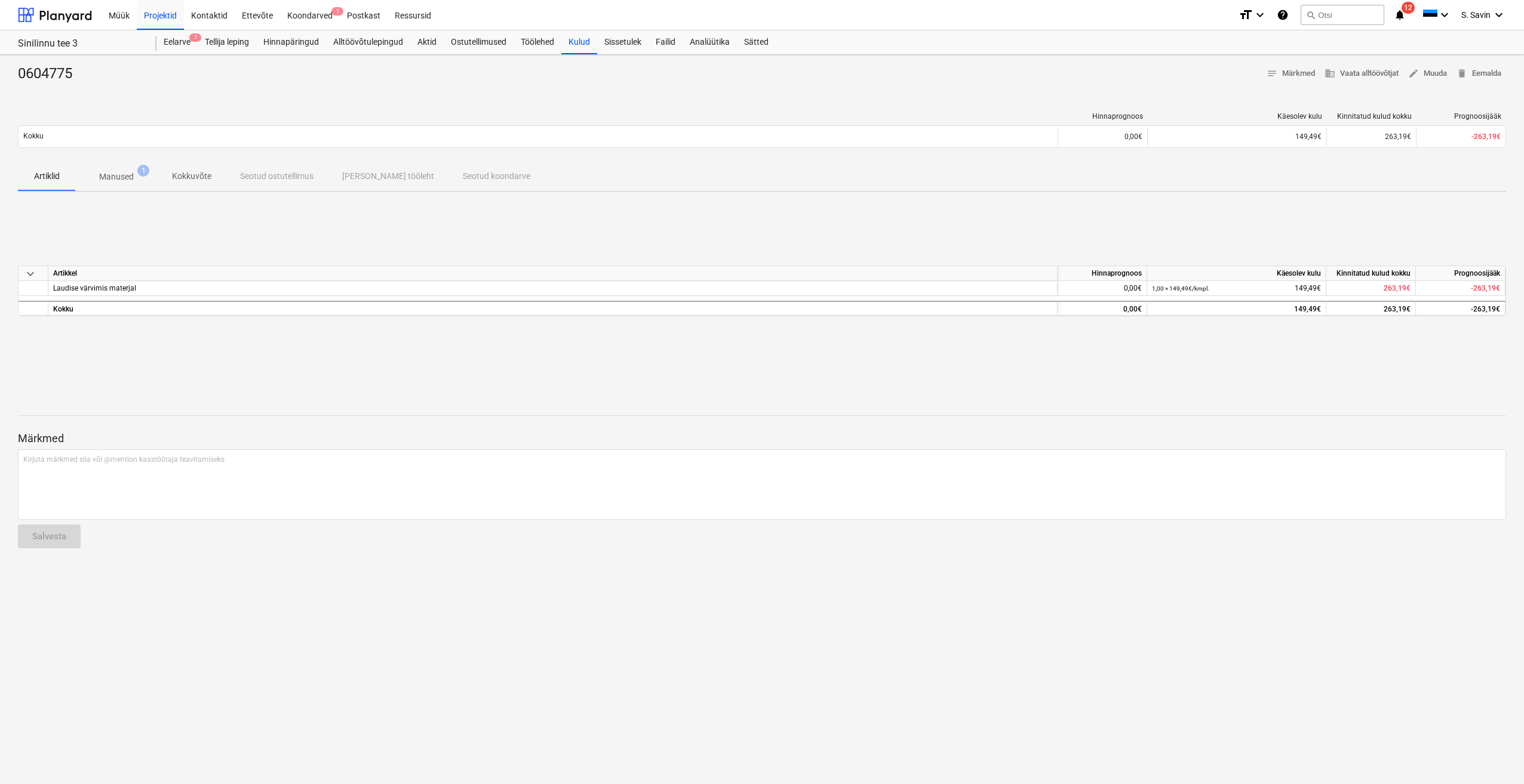
click at [122, 162] on button "Manused 1" at bounding box center [117, 176] width 82 height 29
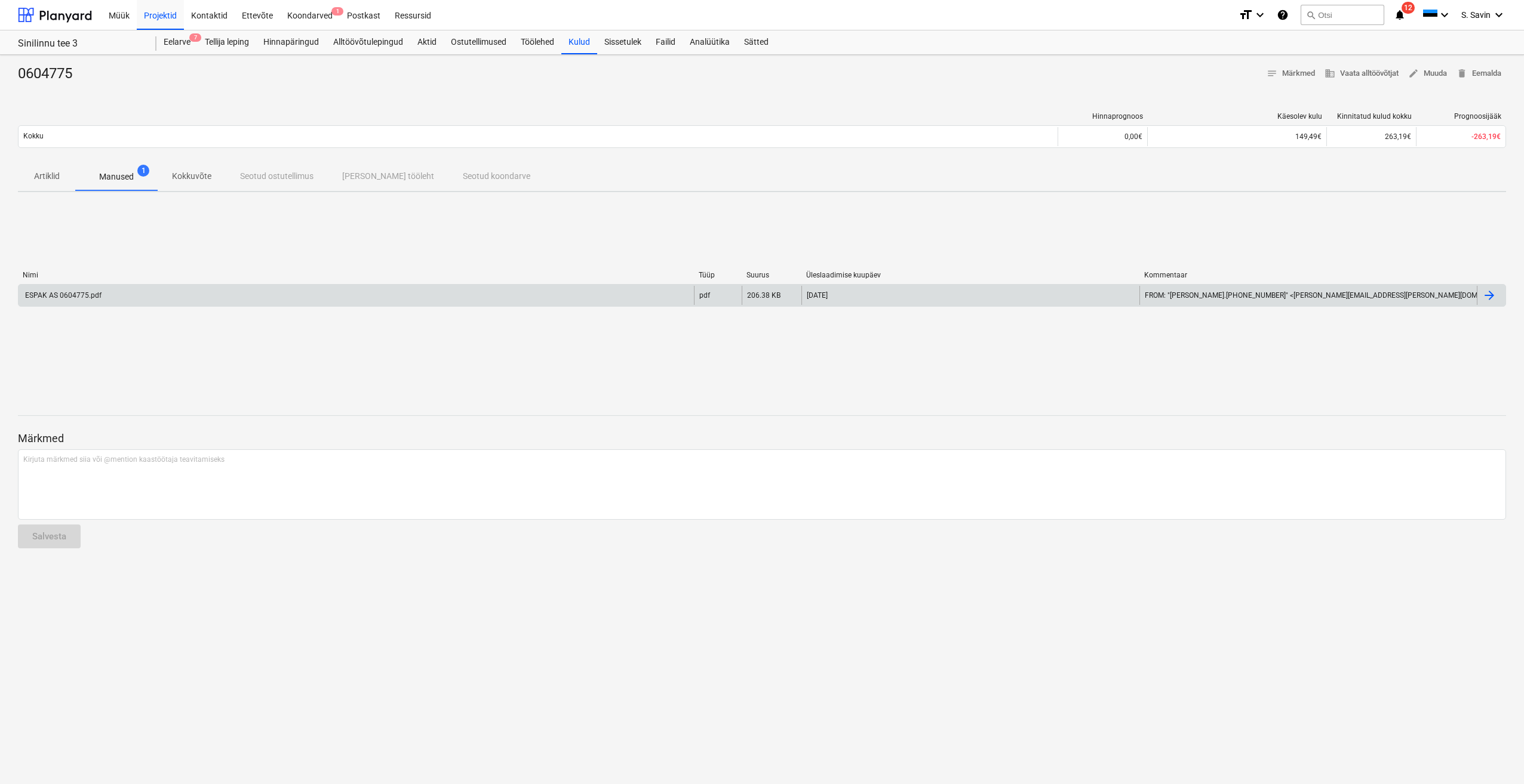
click at [116, 292] on div "ESPAK AS 0604775.pdf" at bounding box center [356, 295] width 675 height 19
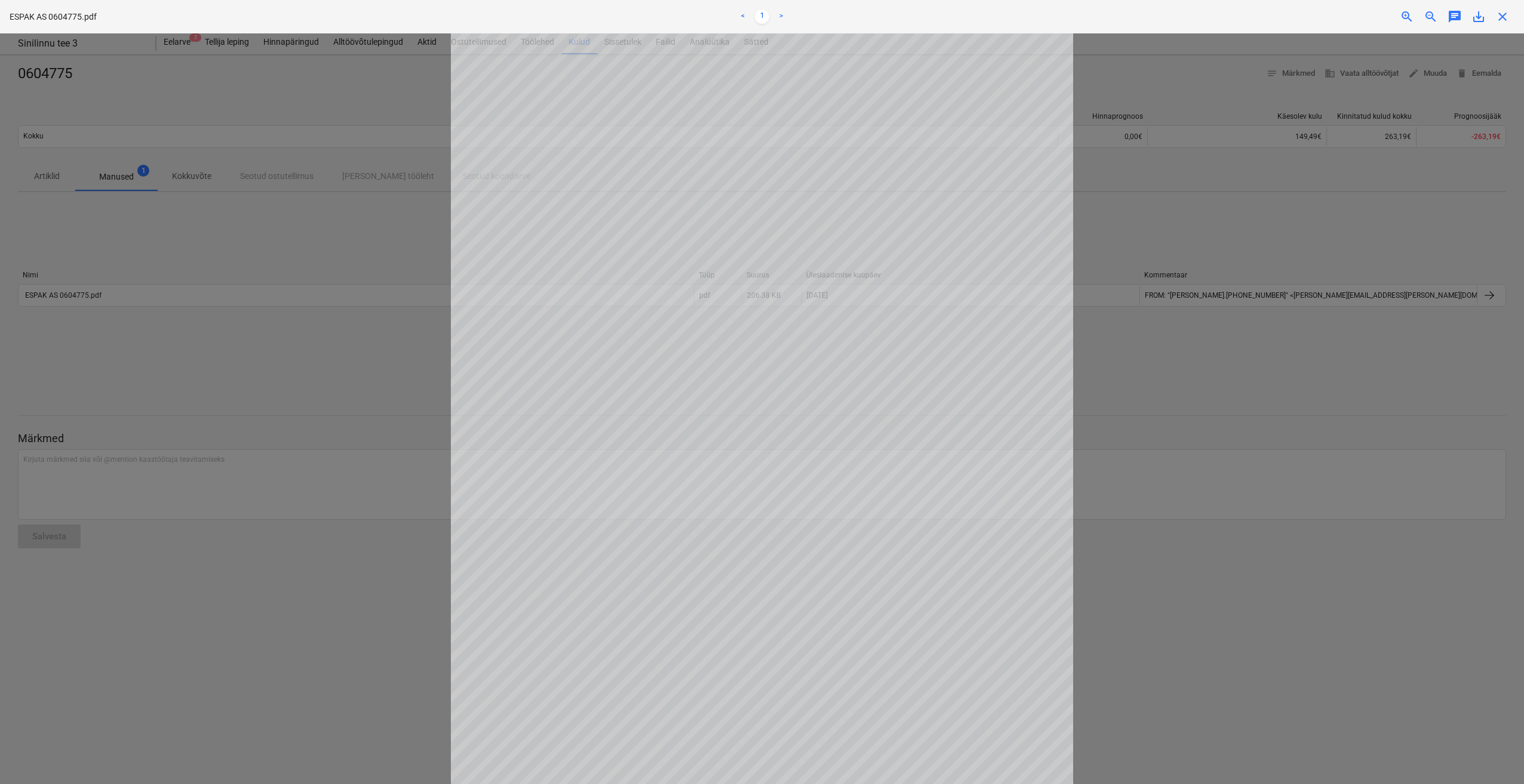
click at [1149, 199] on div at bounding box center [762, 409] width 1524 height 751
